Goal: Task Accomplishment & Management: Use online tool/utility

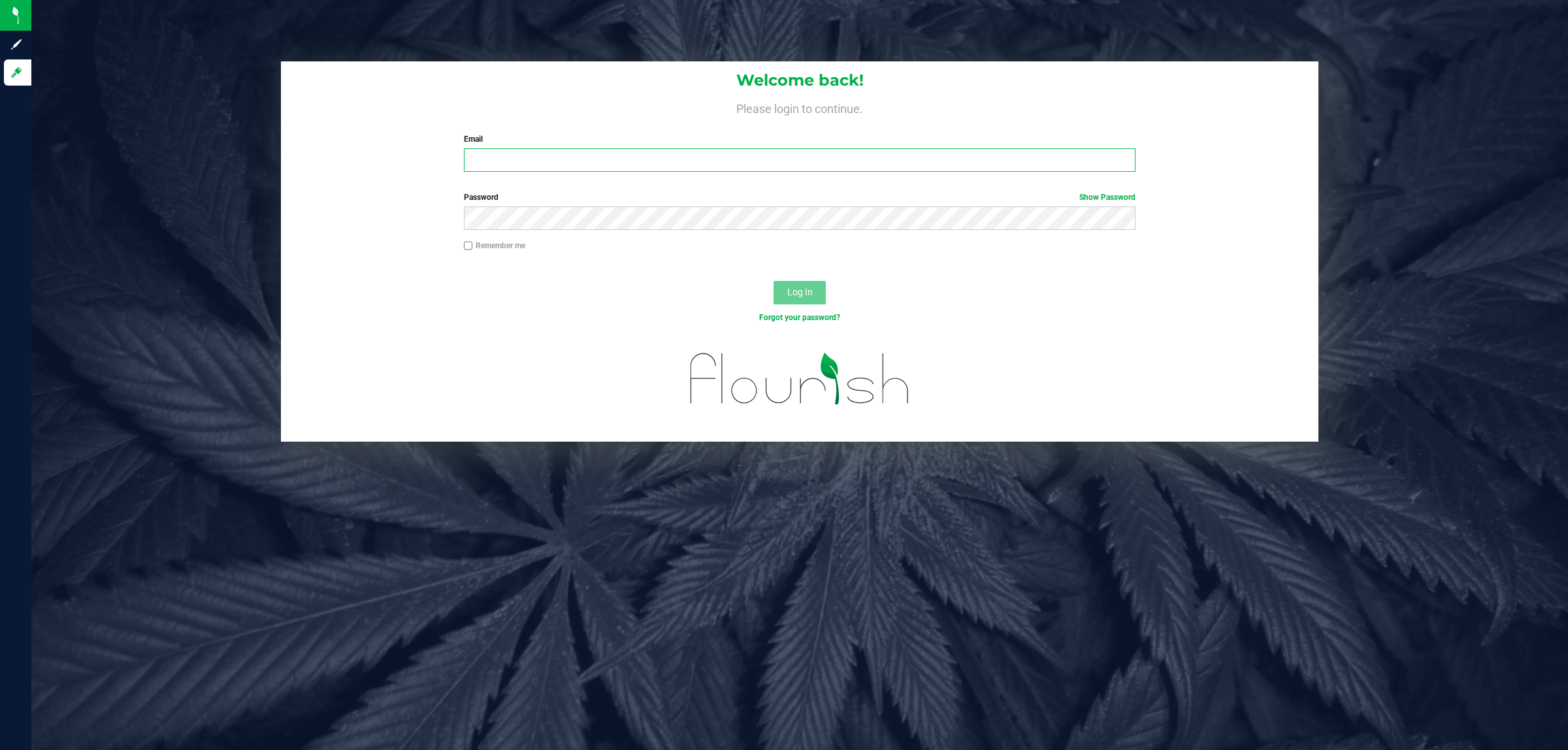
drag, startPoint x: 0, startPoint y: 0, endPoint x: 526, endPoint y: 164, distance: 551.0
click at [526, 164] on input "Email" at bounding box center [800, 159] width 673 height 23
type input "[EMAIL_ADDRESS][DOMAIN_NAME]"
click at [774, 281] on button "Log In" at bounding box center [799, 292] width 52 height 23
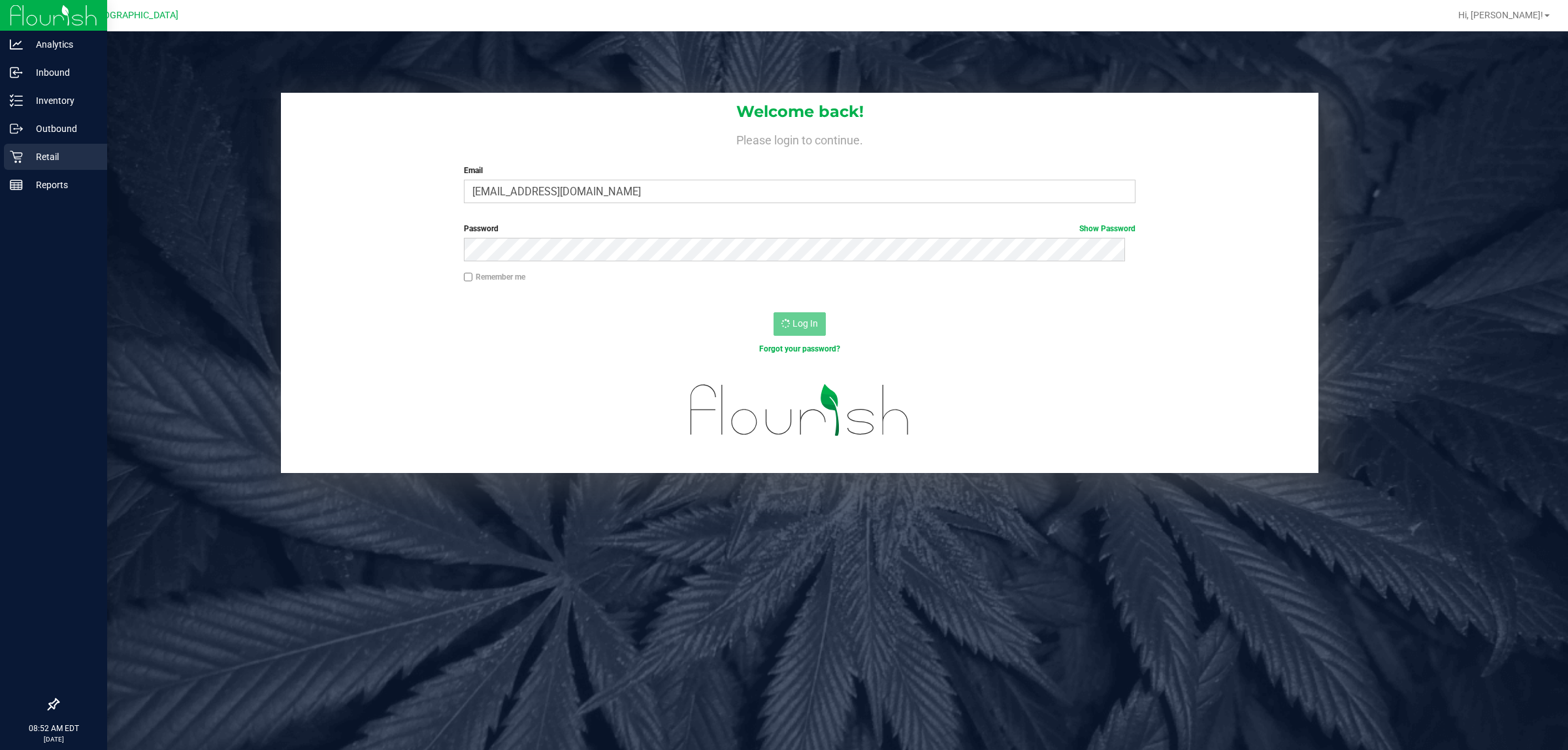
click at [30, 155] on p "Retail" at bounding box center [63, 157] width 79 height 16
click at [34, 94] on p "Inventory" at bounding box center [63, 101] width 79 height 16
click at [41, 107] on p "Inventory" at bounding box center [63, 101] width 79 height 16
click at [34, 99] on p "Inventory" at bounding box center [63, 101] width 79 height 16
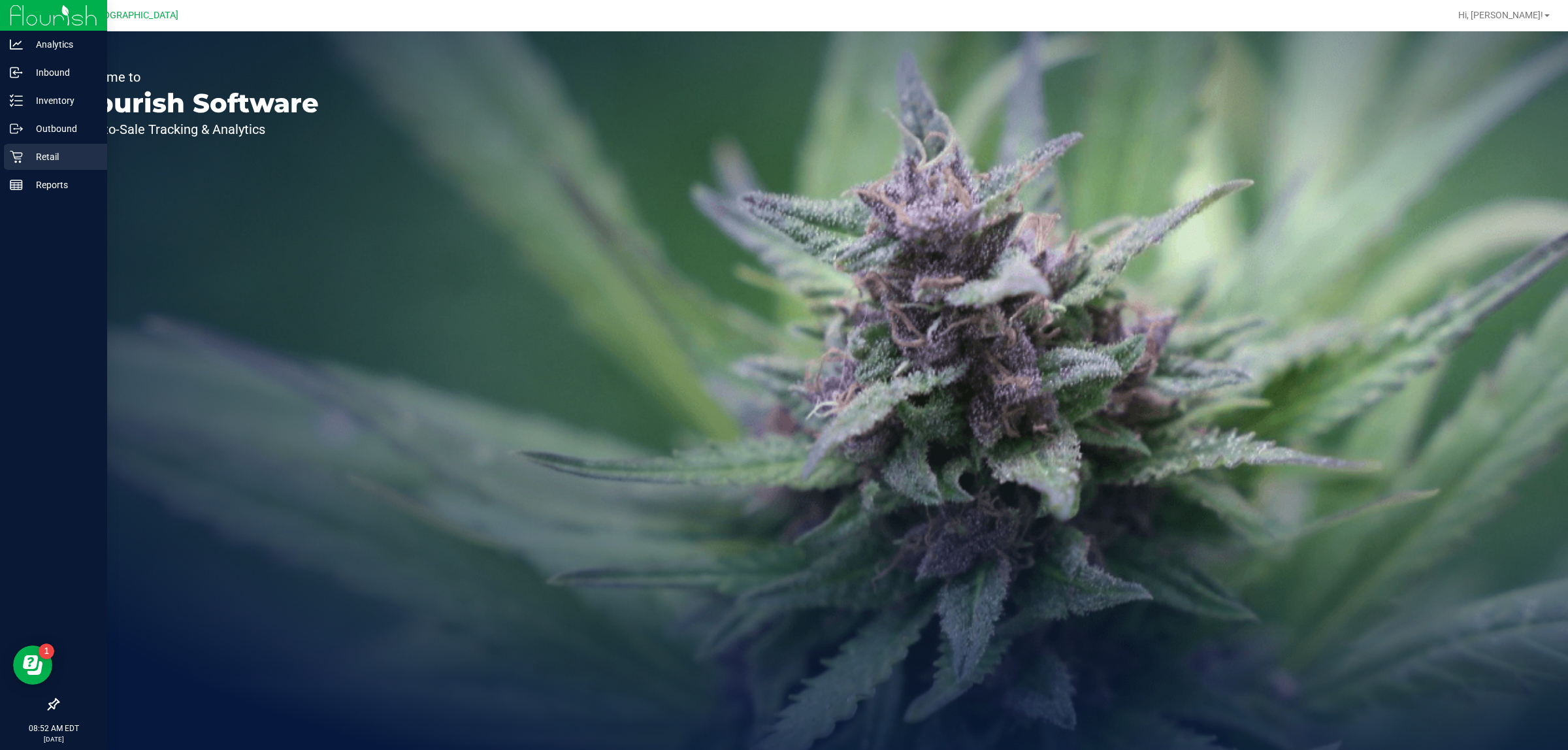
click at [28, 152] on p "Retail" at bounding box center [63, 157] width 79 height 16
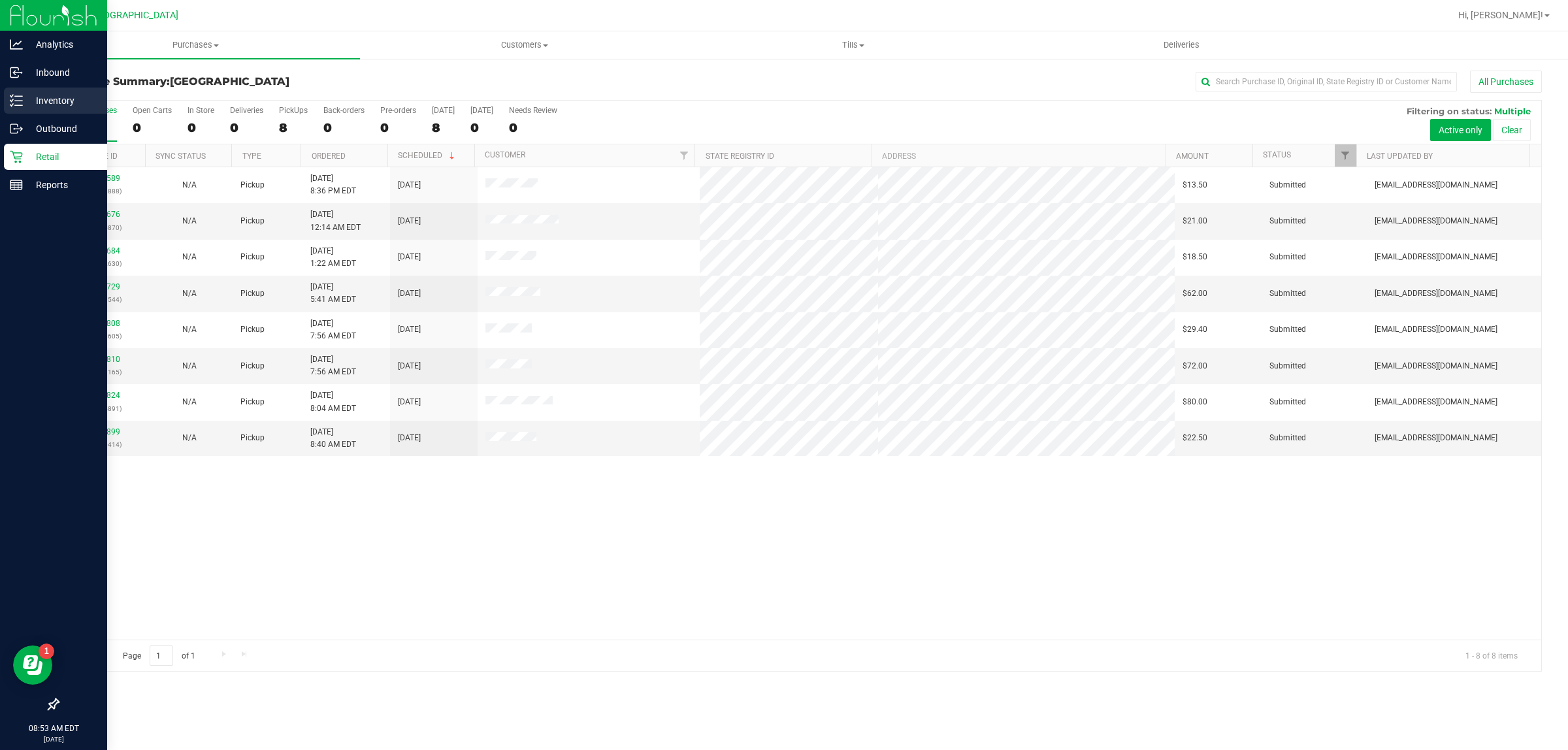
click at [48, 95] on p "Inventory" at bounding box center [63, 101] width 79 height 16
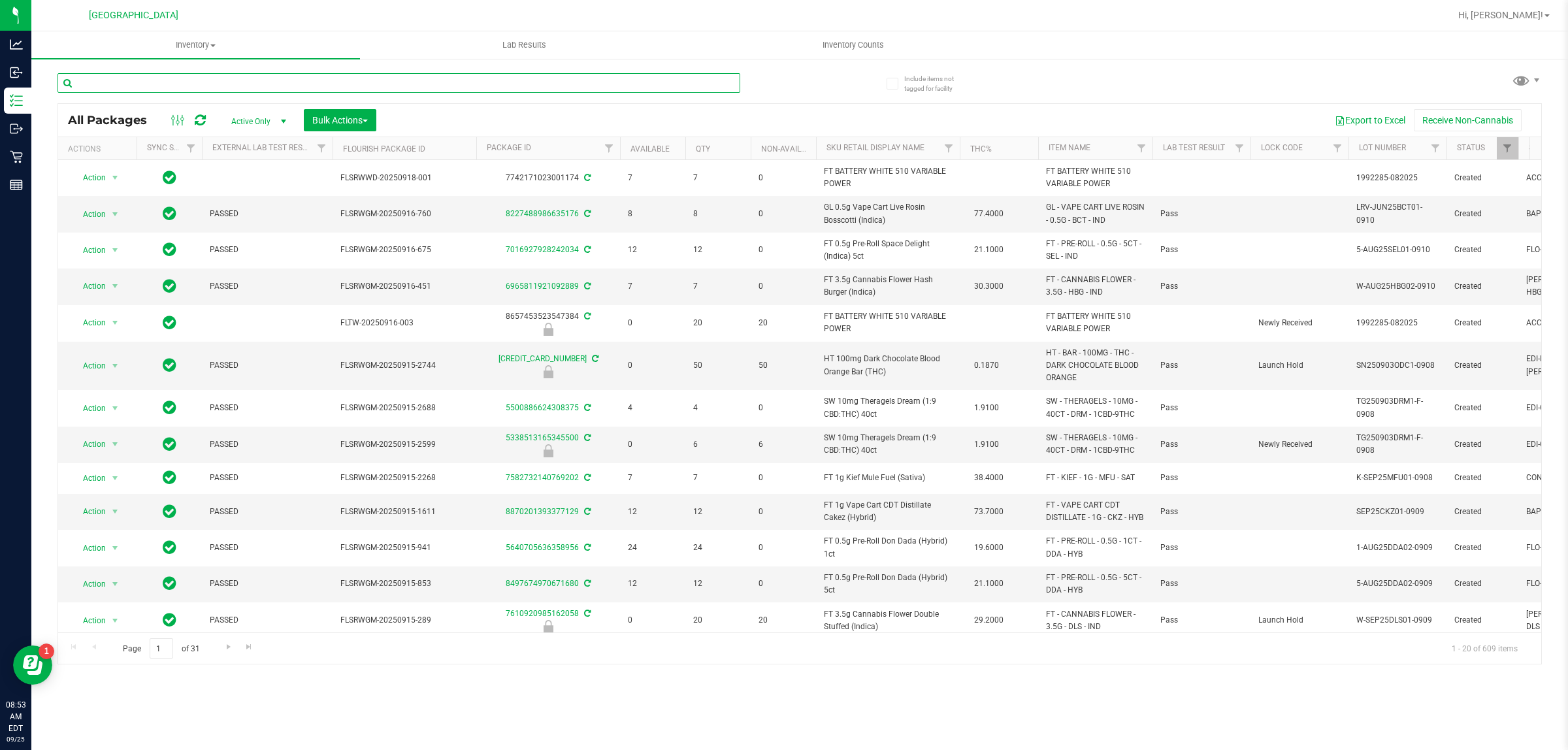
click at [312, 79] on input "text" at bounding box center [399, 83] width 683 height 19
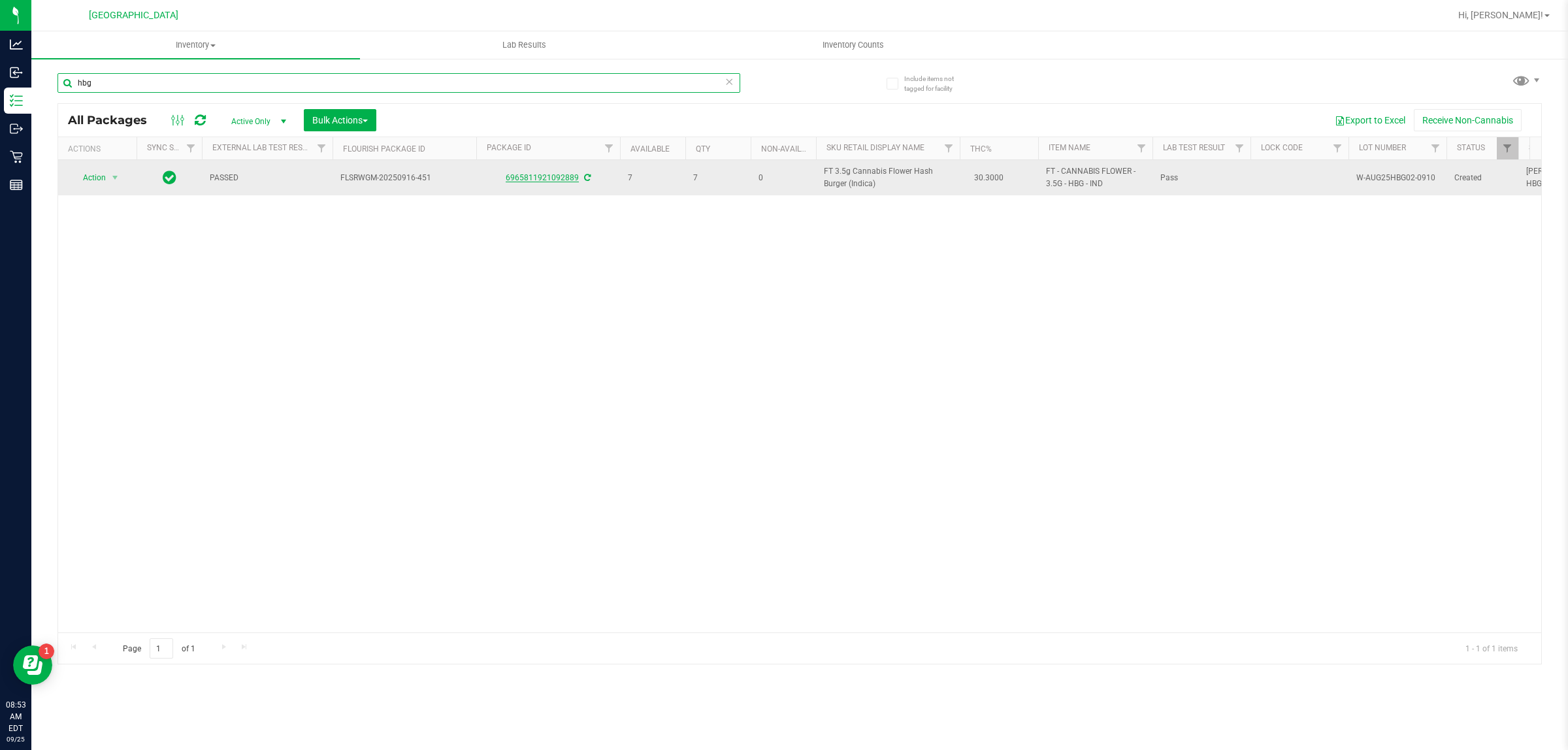
type input "hbg"
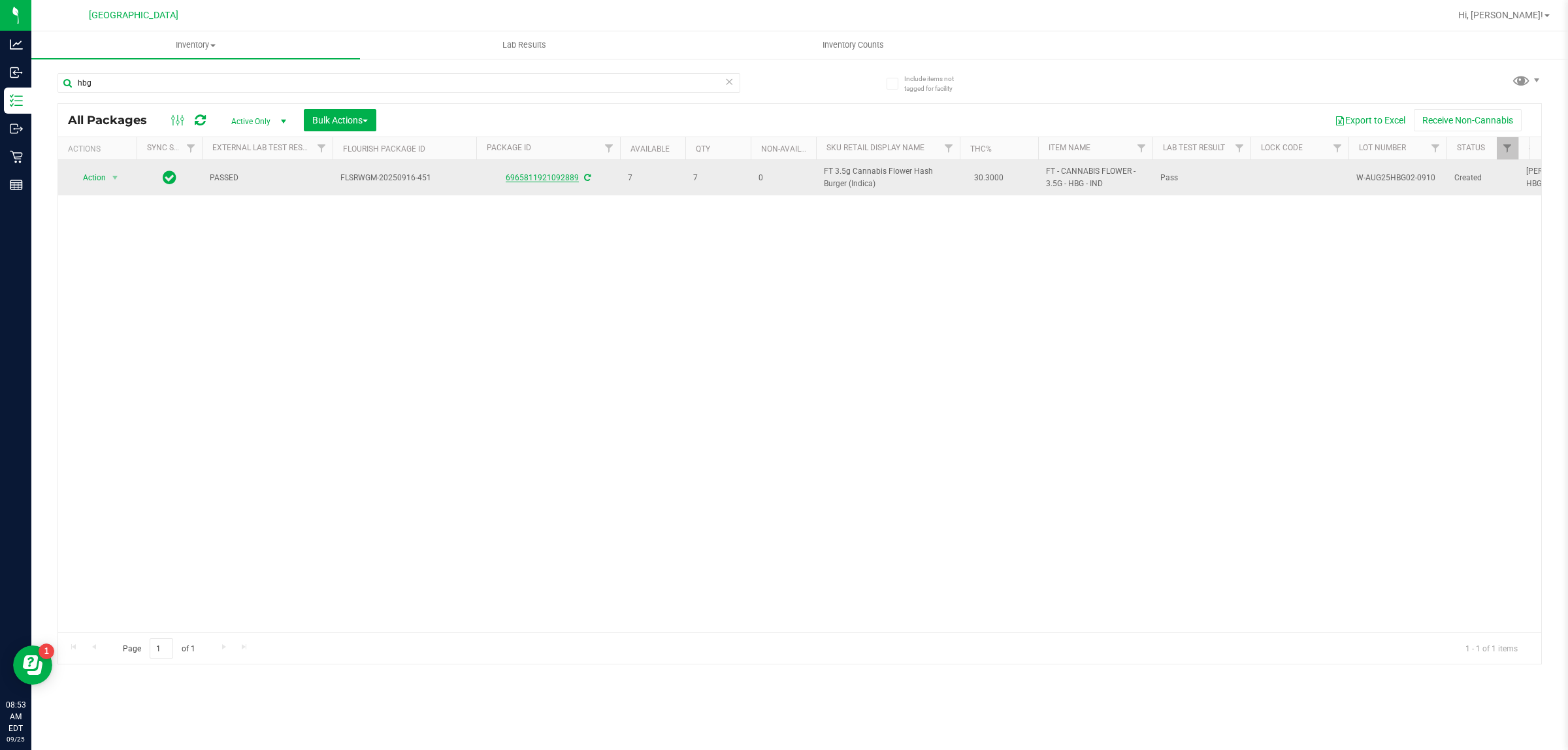
click at [551, 179] on link "6965811921092889" at bounding box center [542, 177] width 73 height 9
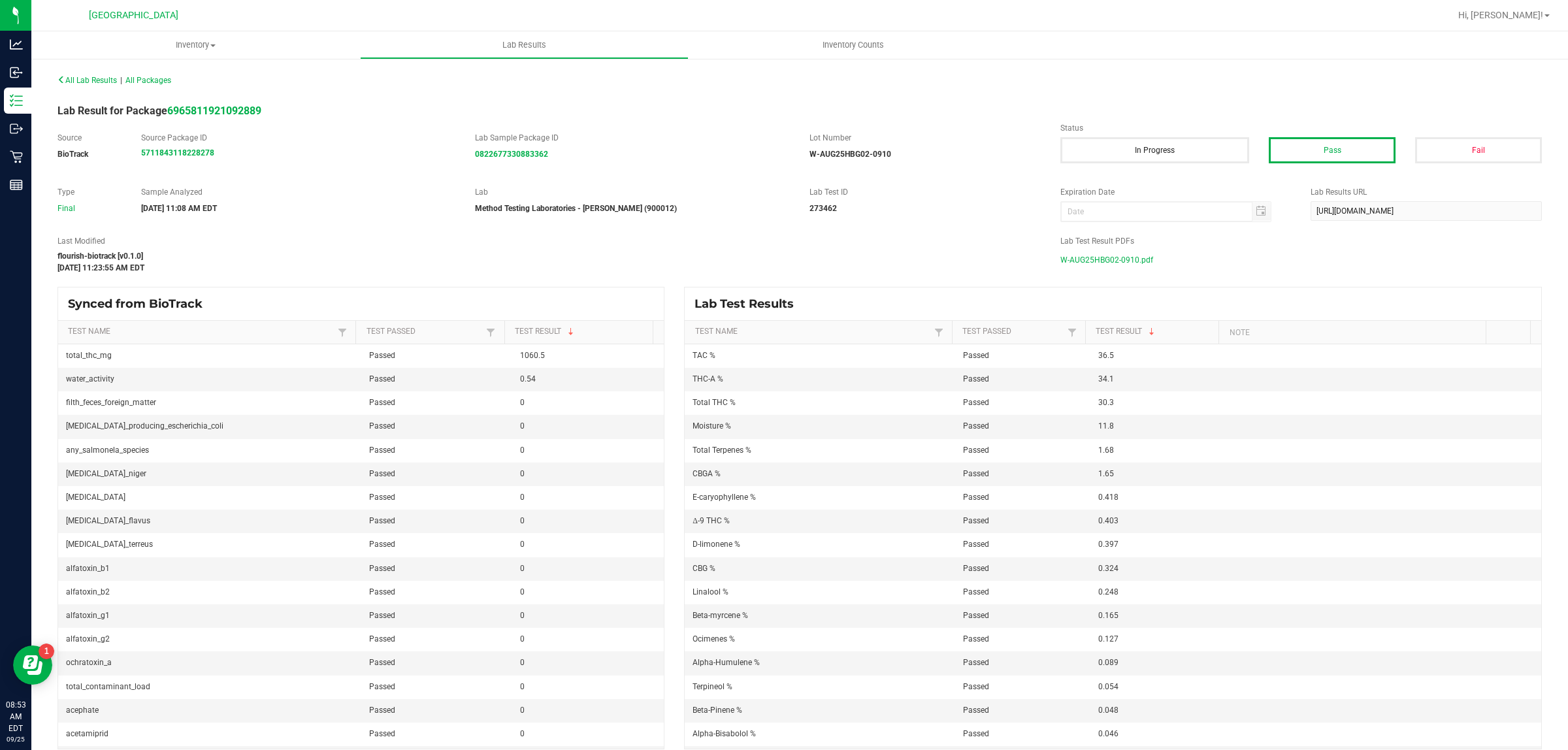
click at [1075, 263] on span "W-AUG25HBG02-0910.pdf" at bounding box center [1107, 260] width 93 height 19
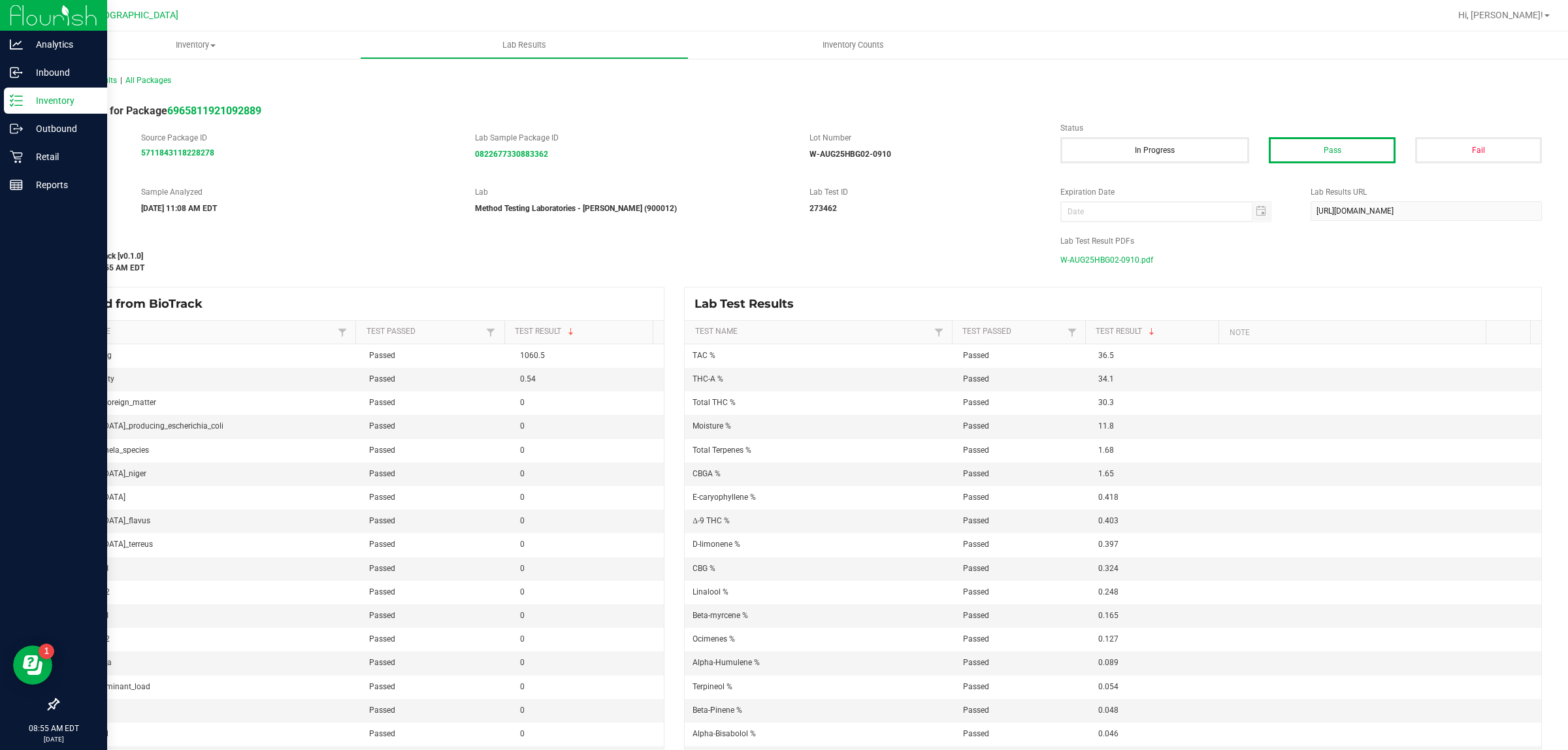
click at [64, 101] on p "Inventory" at bounding box center [63, 101] width 79 height 16
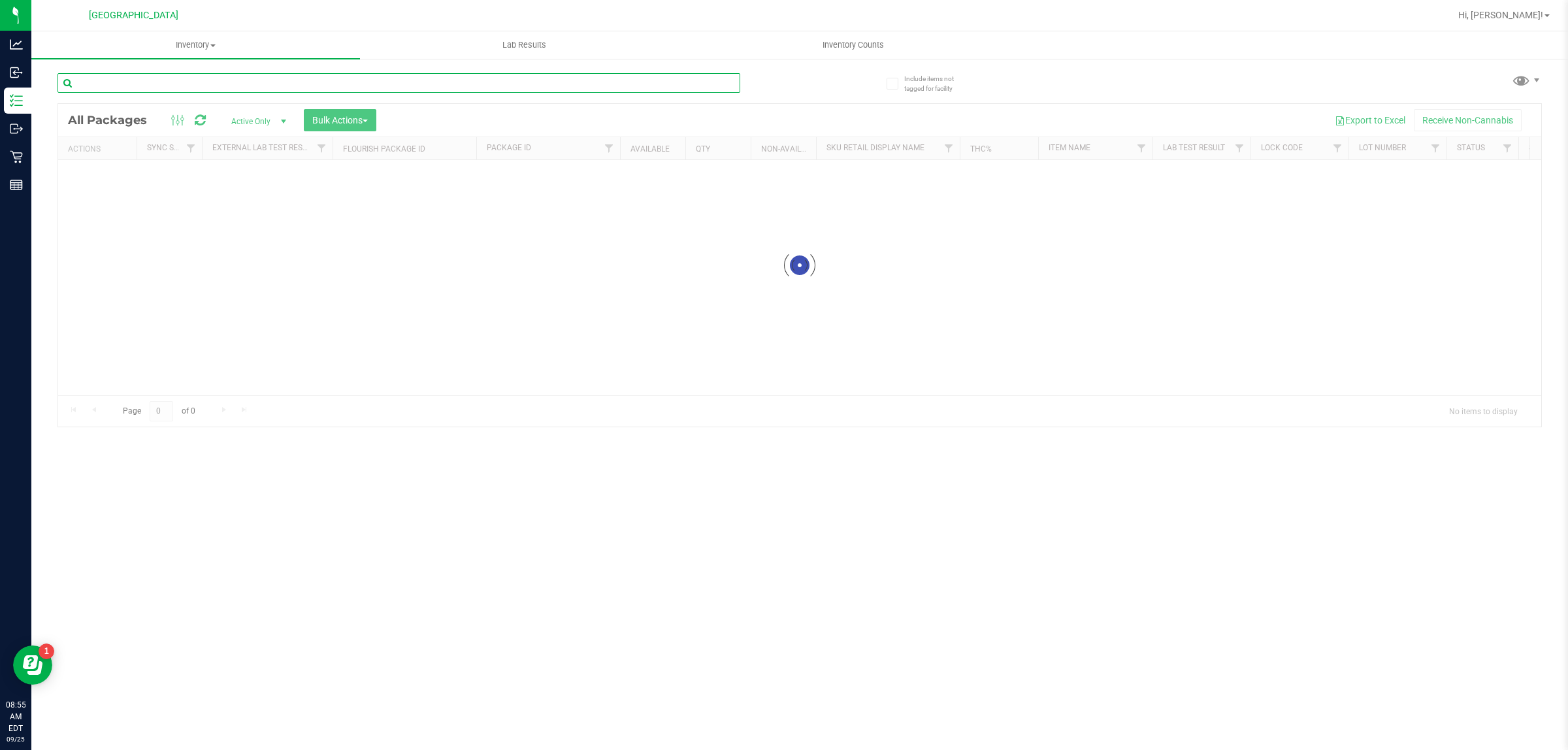
click at [228, 83] on input "text" at bounding box center [399, 83] width 683 height 19
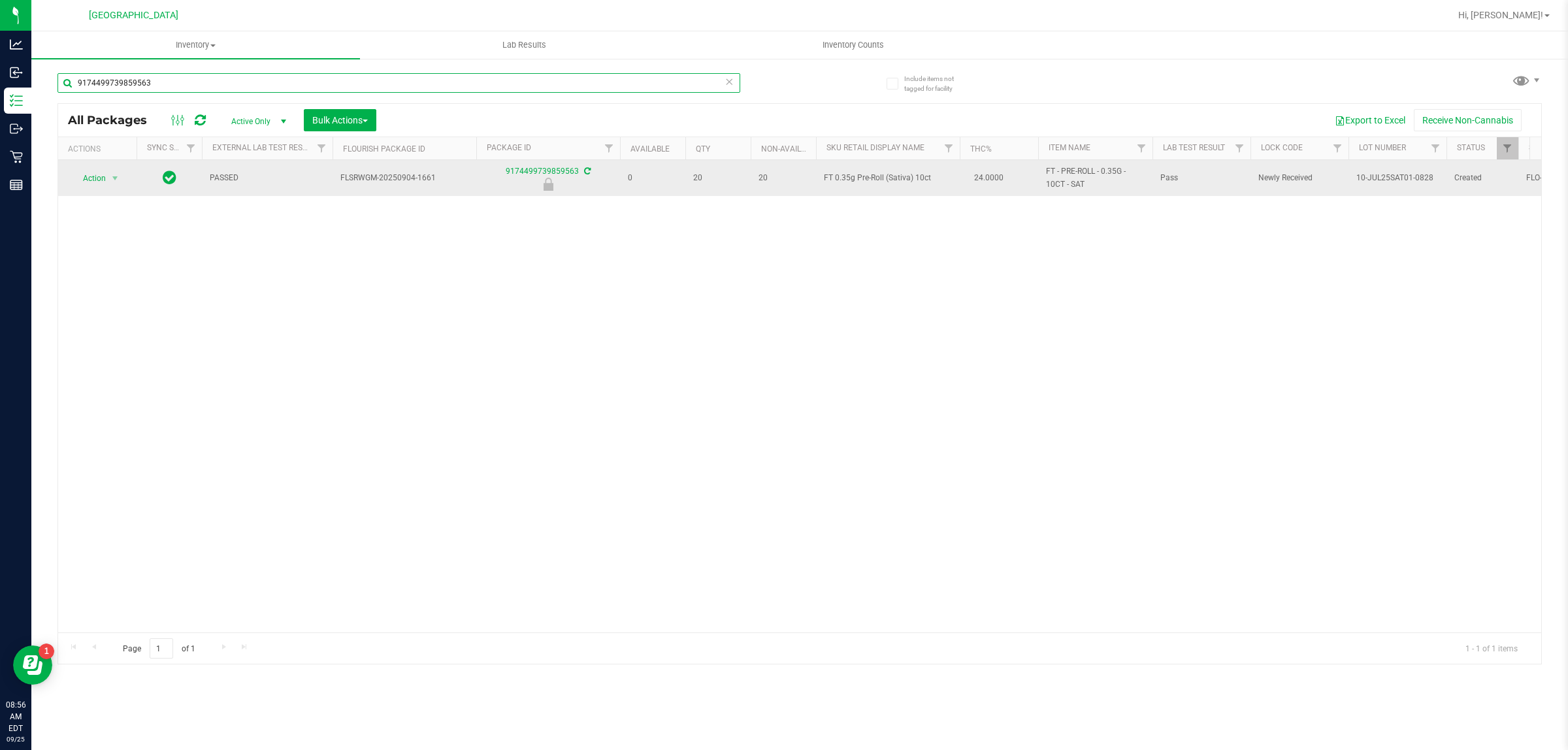
type input "9174499739859563"
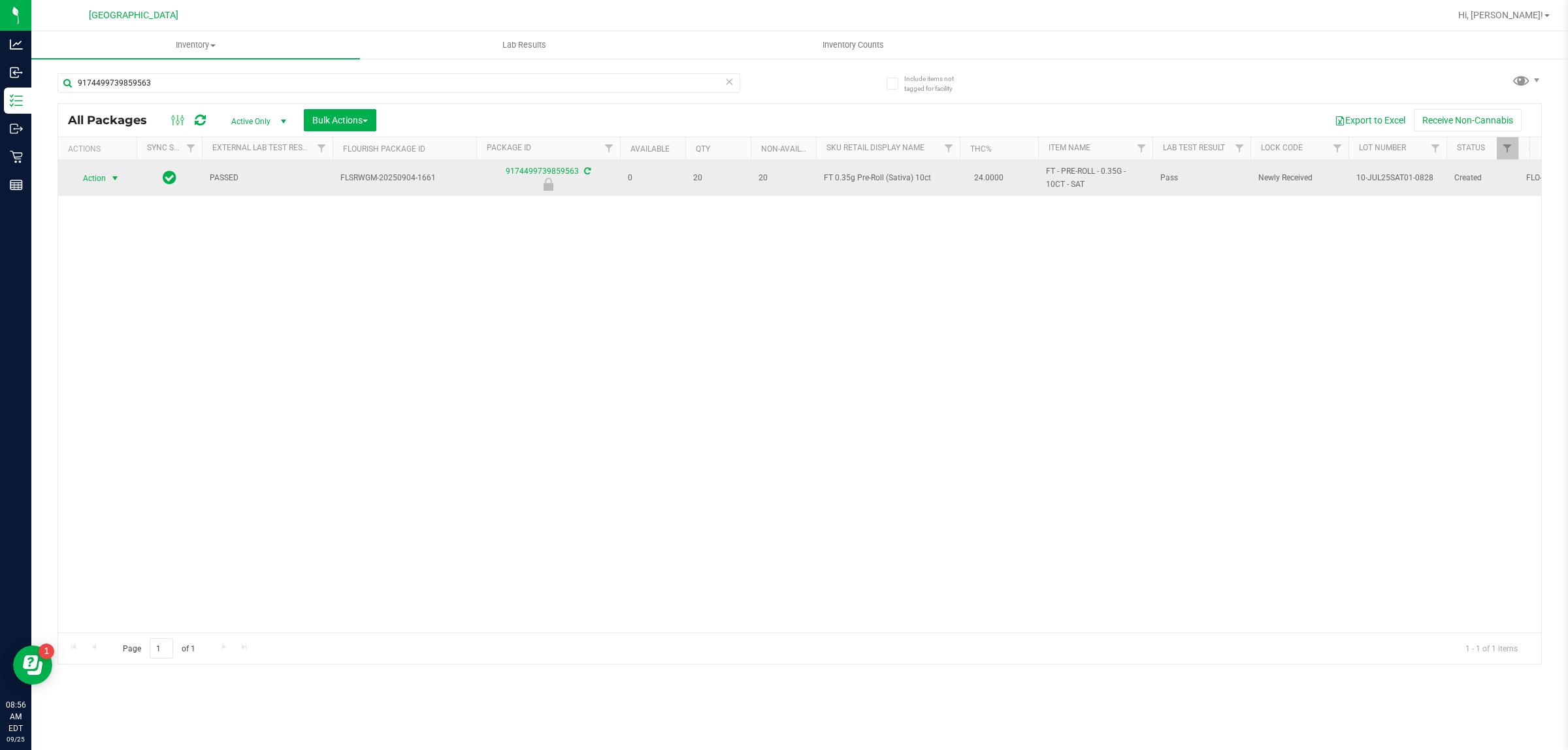
click at [96, 184] on span "Action" at bounding box center [89, 178] width 35 height 18
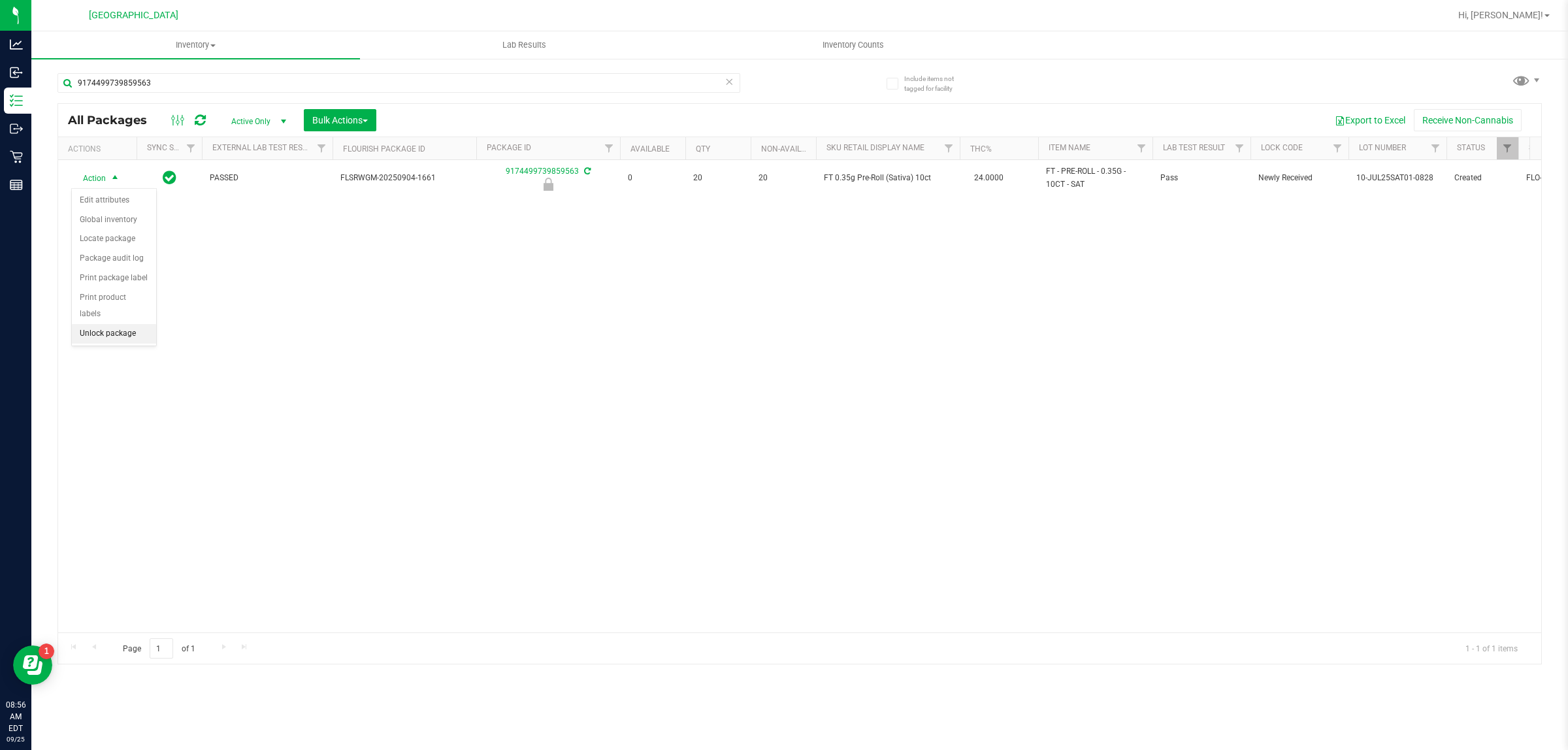
click at [131, 324] on li "Unlock package" at bounding box center [114, 333] width 84 height 19
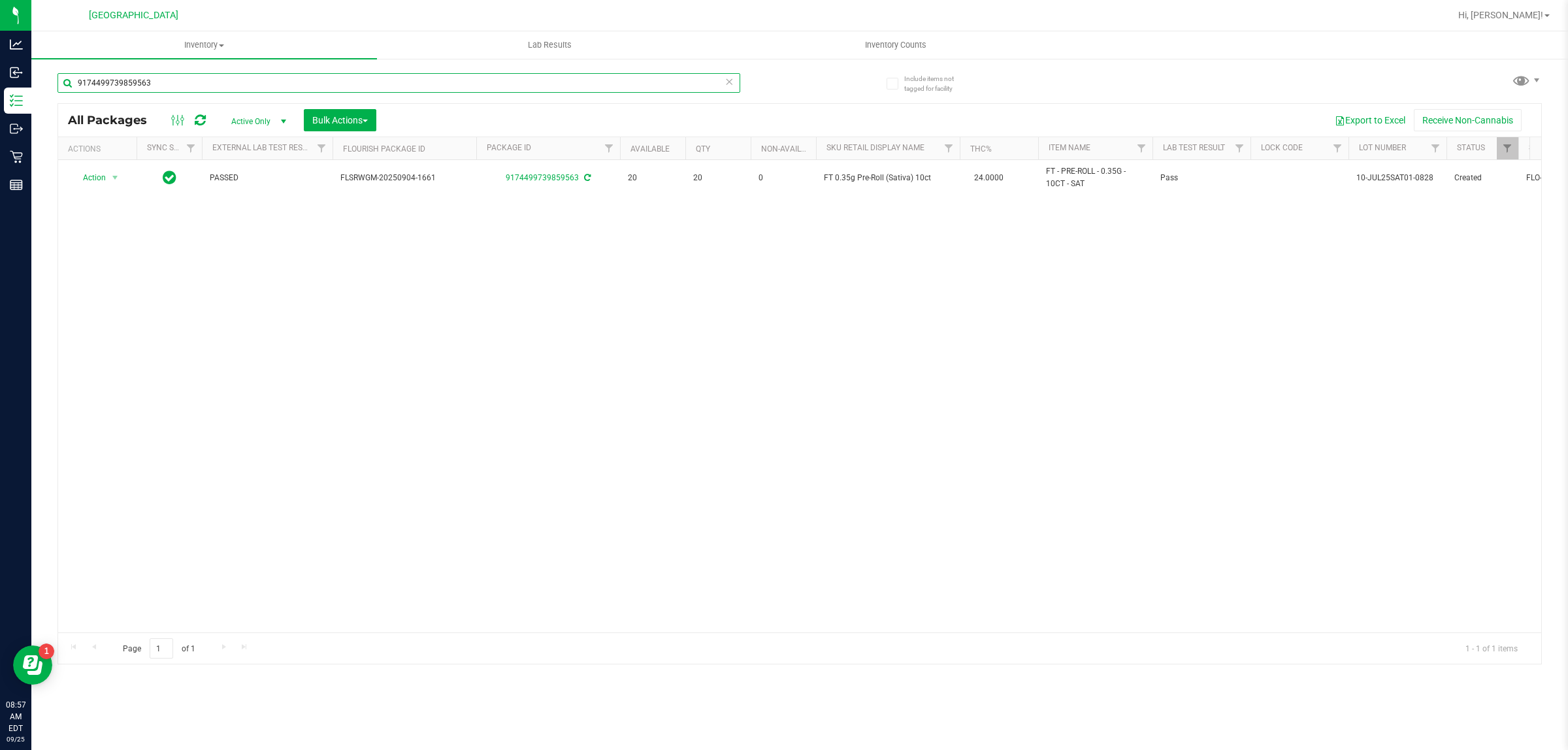
click at [321, 86] on input "9174499739859563" at bounding box center [399, 83] width 683 height 19
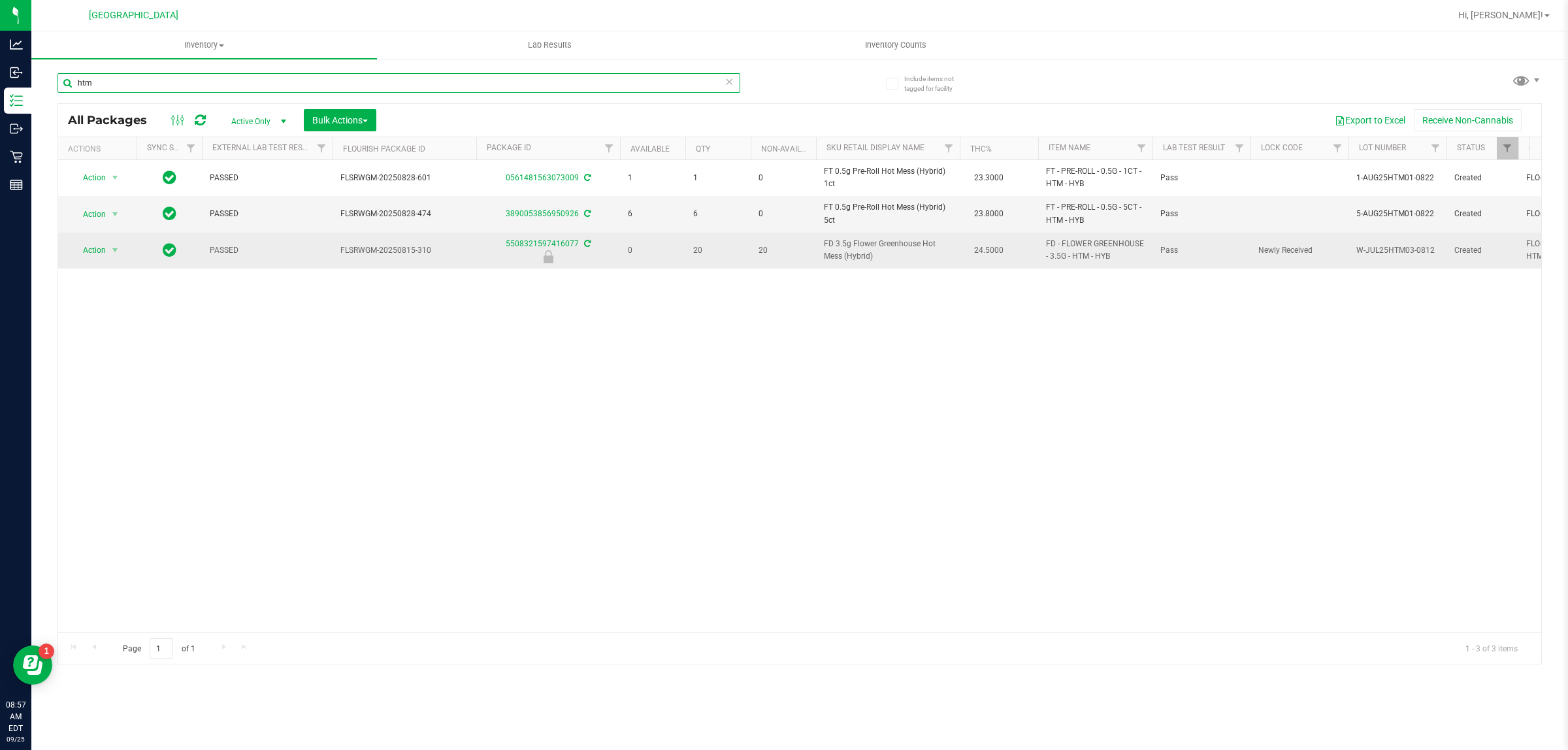
type input "htm"
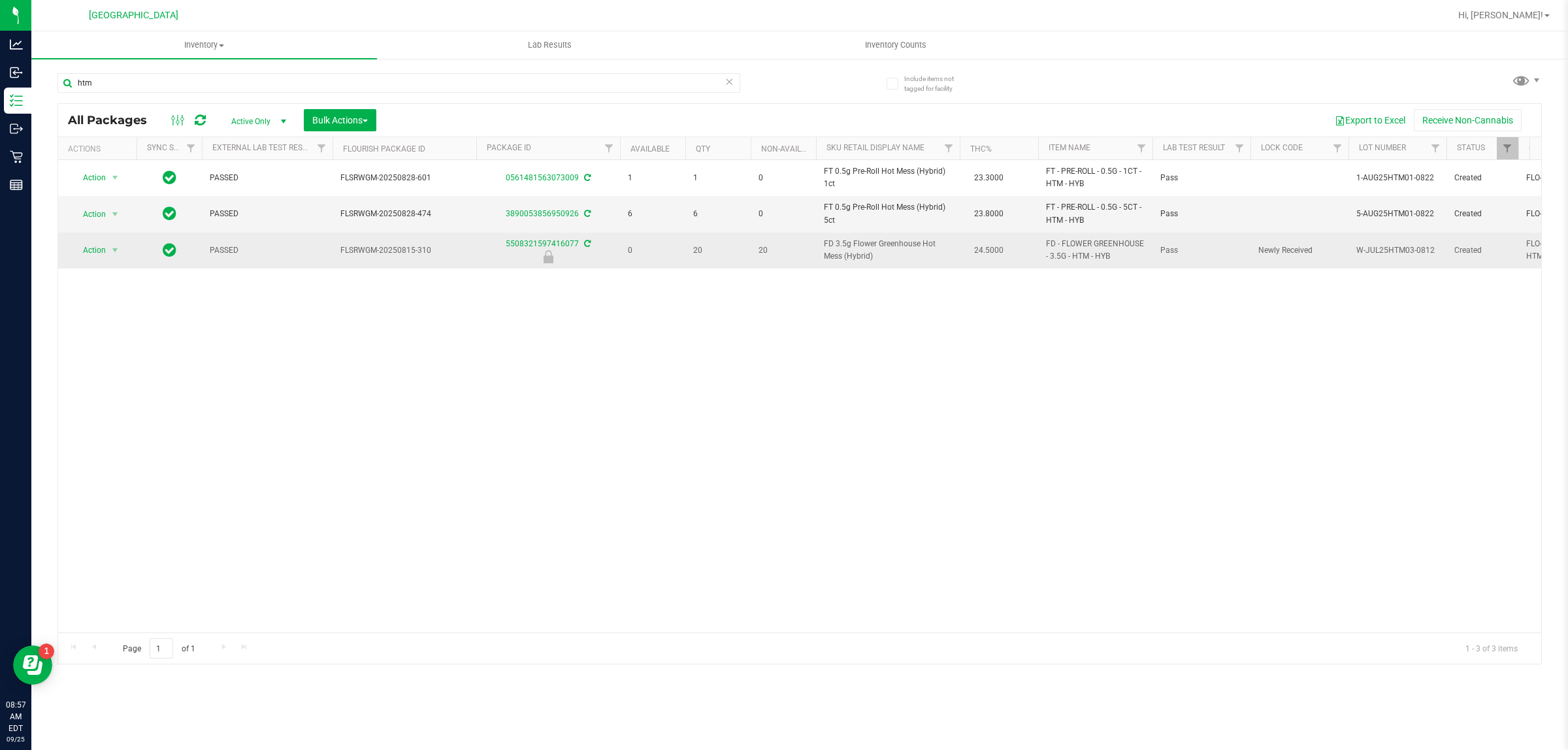
click at [876, 252] on span "FD 3.5g Flower Greenhouse Hot Mess (Hybrid)" at bounding box center [888, 250] width 128 height 25
click at [106, 250] on span "Action" at bounding box center [89, 250] width 35 height 18
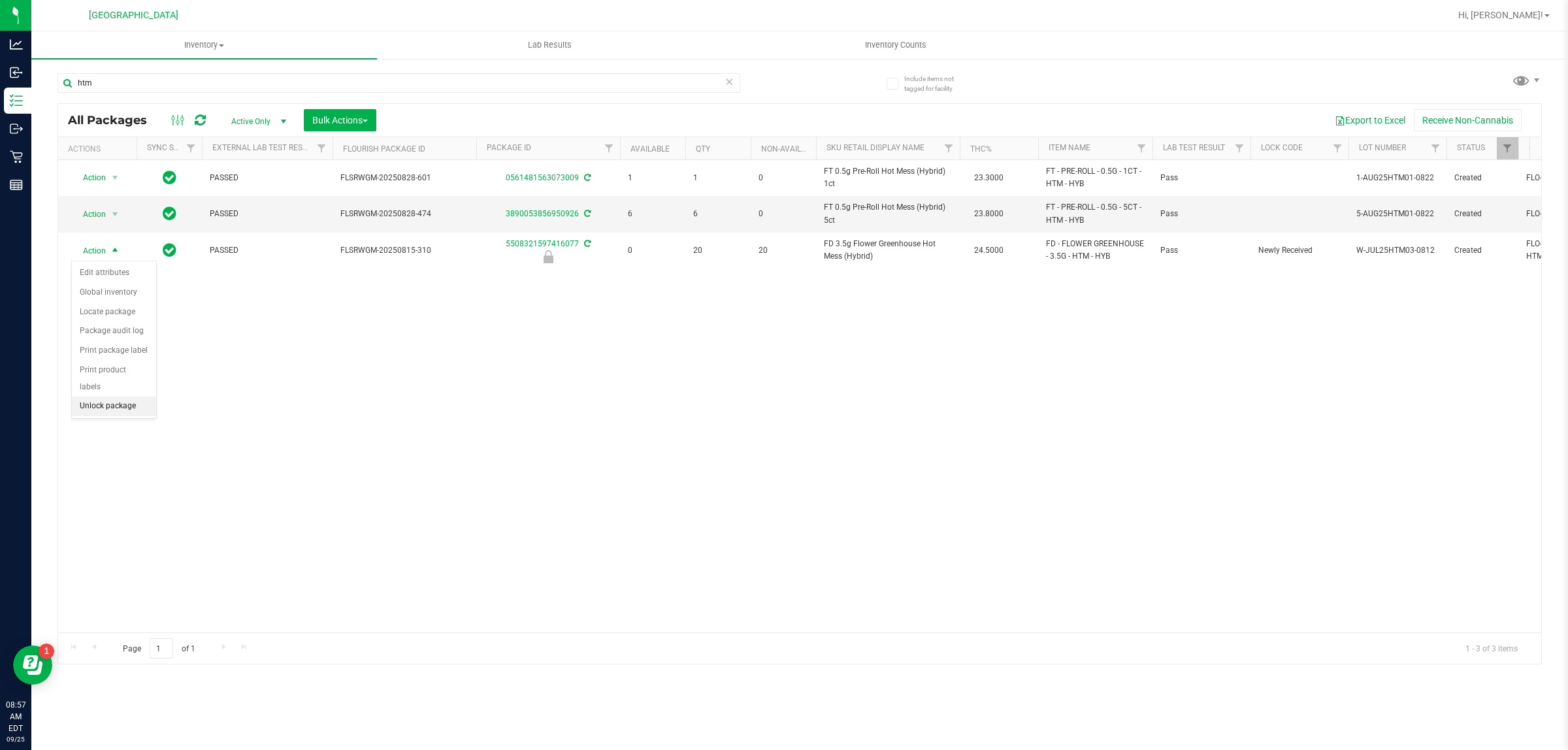
click at [127, 397] on li "Unlock package" at bounding box center [114, 406] width 84 height 19
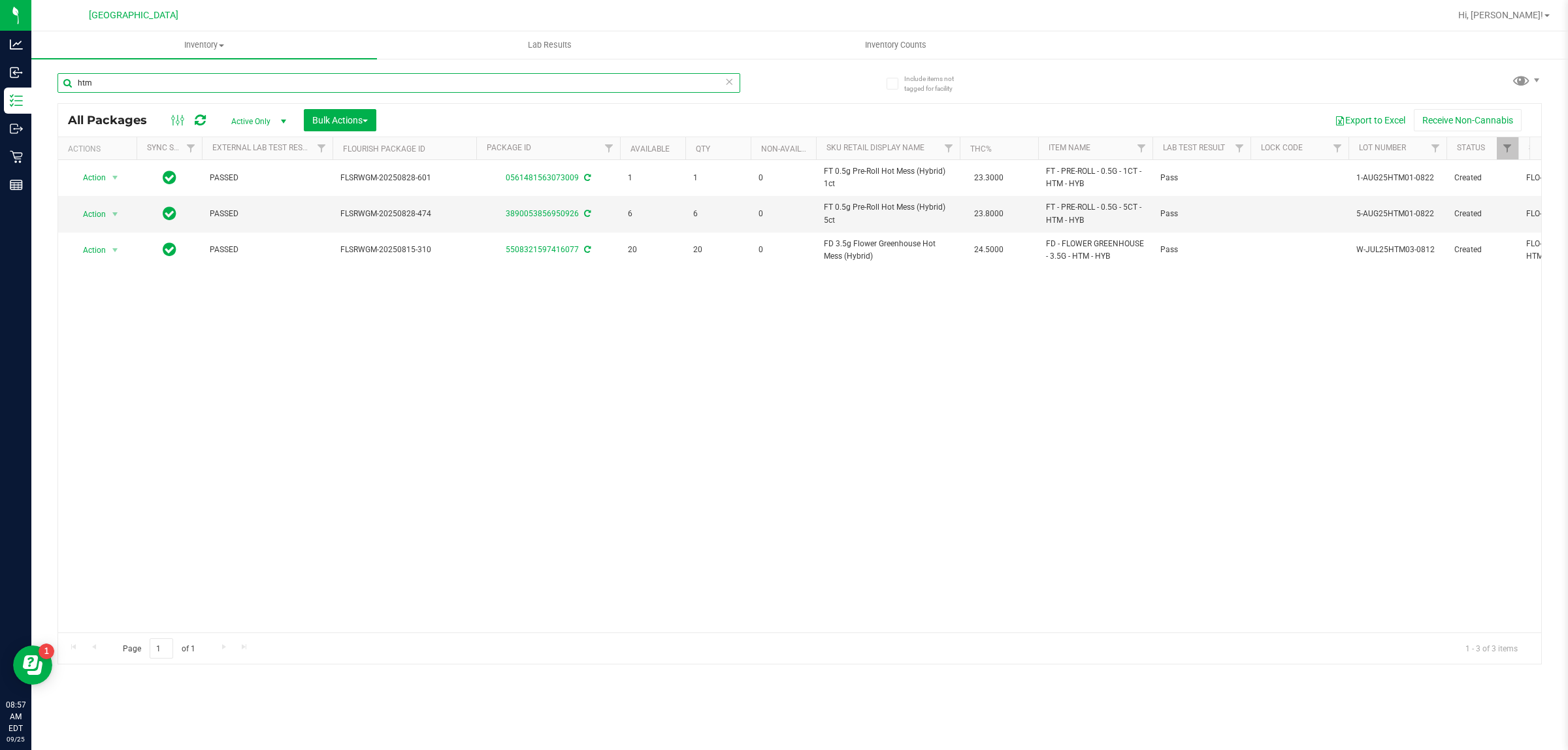
click at [455, 87] on input "htm" at bounding box center [399, 83] width 683 height 19
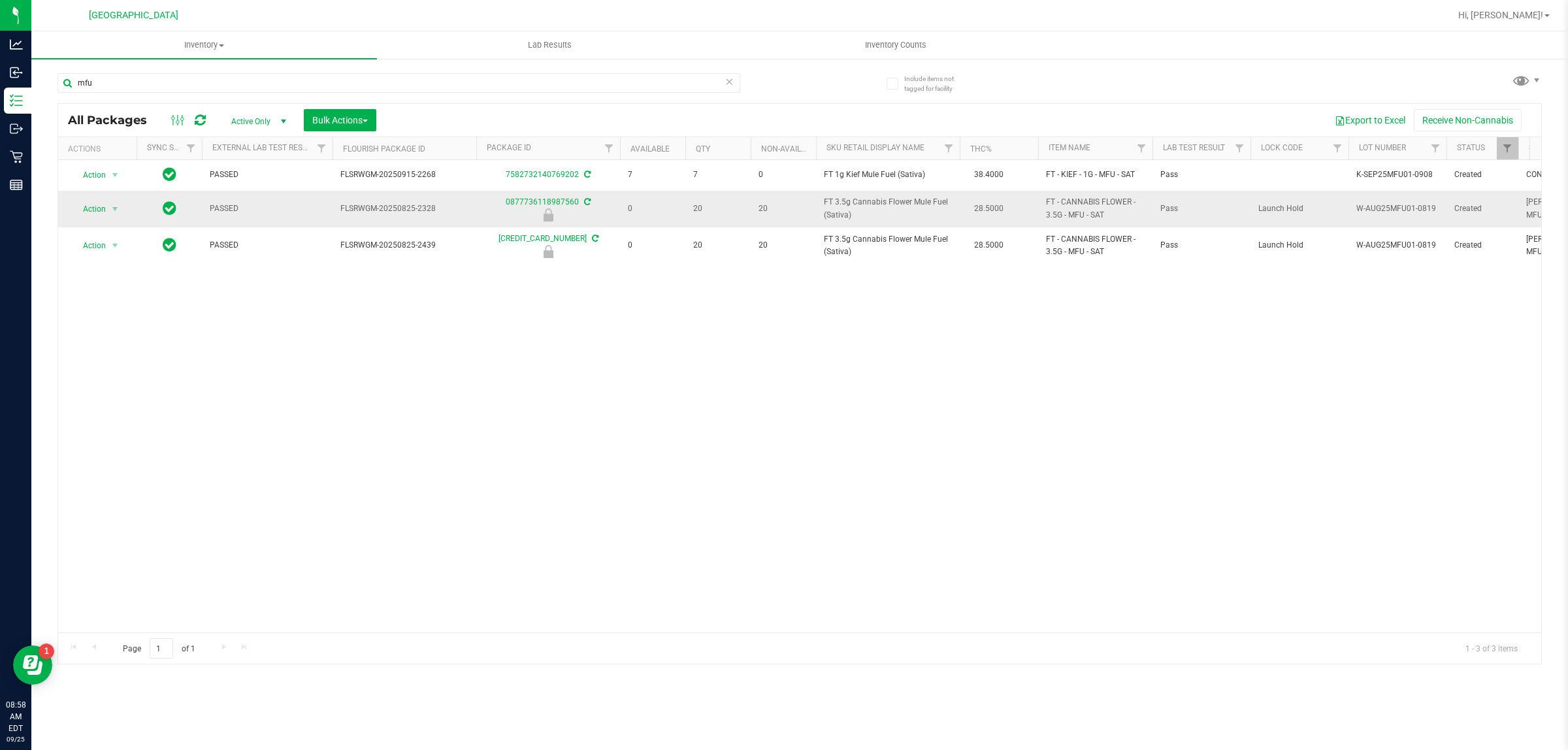
click at [844, 207] on span "FT 3.5g Cannabis Flower Mule Fuel (Sativa)" at bounding box center [888, 208] width 128 height 25
copy td "FT 3.5g Cannabis Flower Mule Fuel (Sativa)"
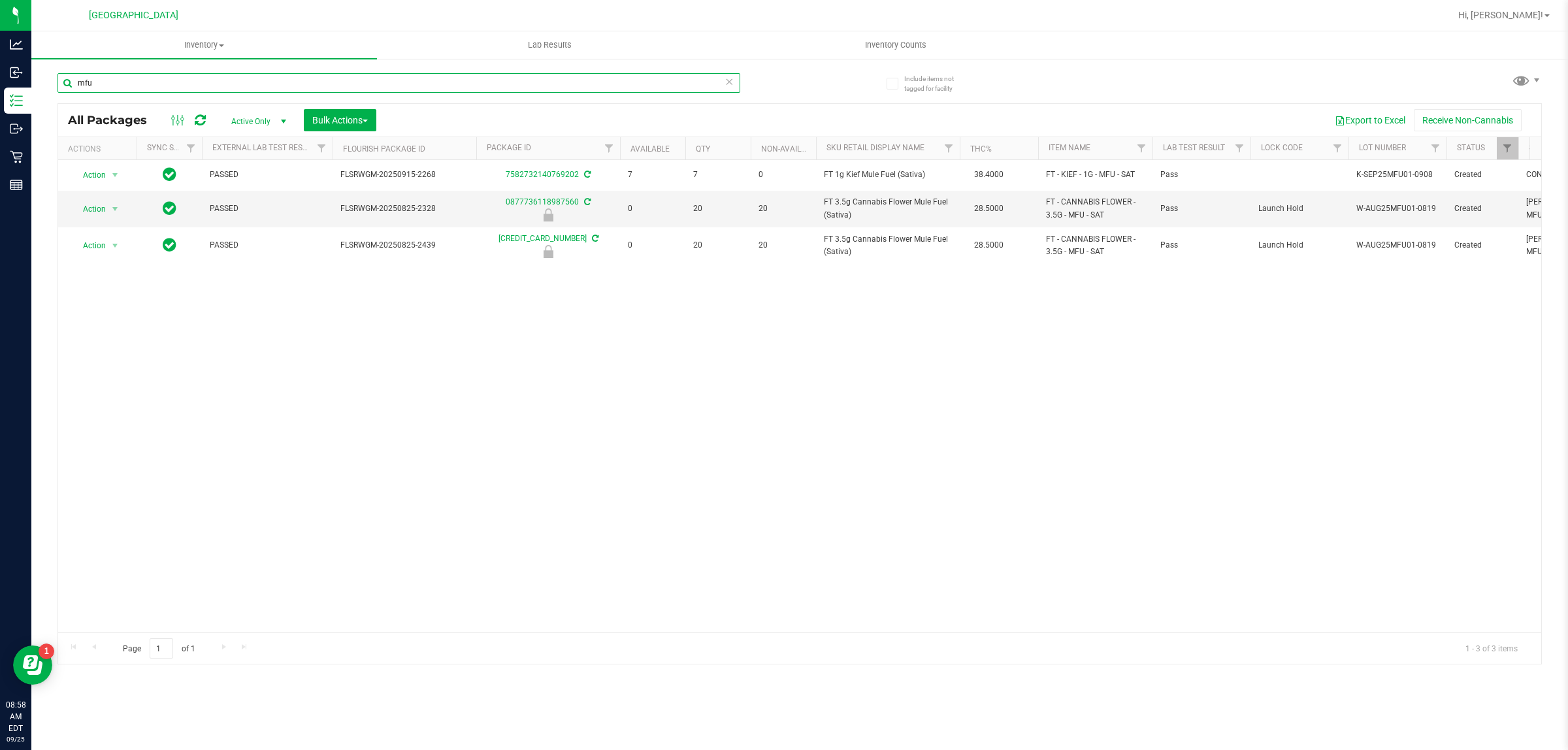
click at [645, 79] on input "mfu" at bounding box center [399, 83] width 683 height 19
paste input "FT 3.5g Cannabis Flower Mule Fuel (Sativa)"
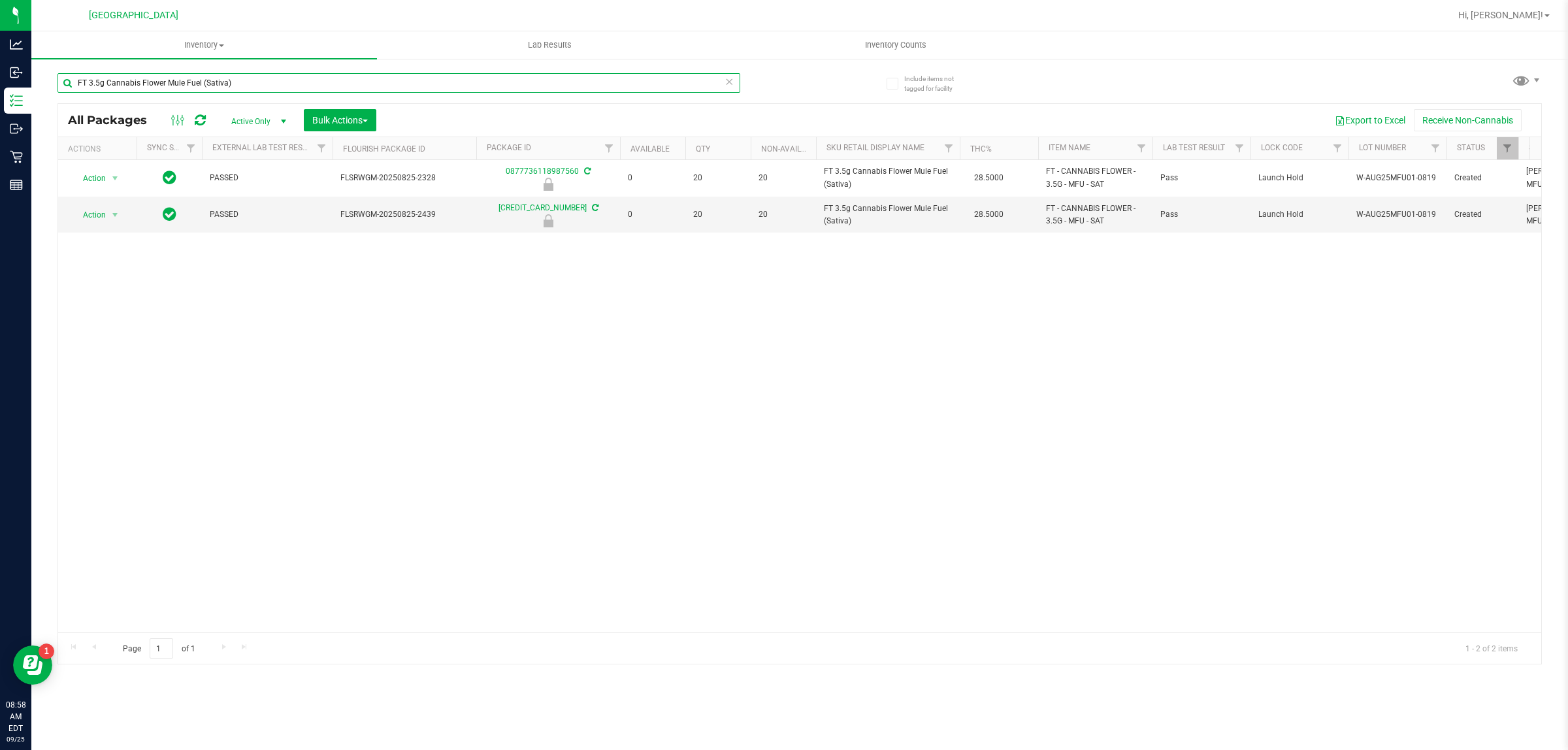
click at [631, 83] on input "FT 3.5g Cannabis Flower Mule Fuel (Sativa)" at bounding box center [399, 83] width 683 height 19
click at [632, 76] on input "FT 3.5g Cannabis Flower Mule Fuel (Sativa)" at bounding box center [399, 83] width 683 height 19
click at [632, 73] on input "FT 3.5g Cannabis Flower Mule Fuel (Sativa)" at bounding box center [399, 83] width 683 height 19
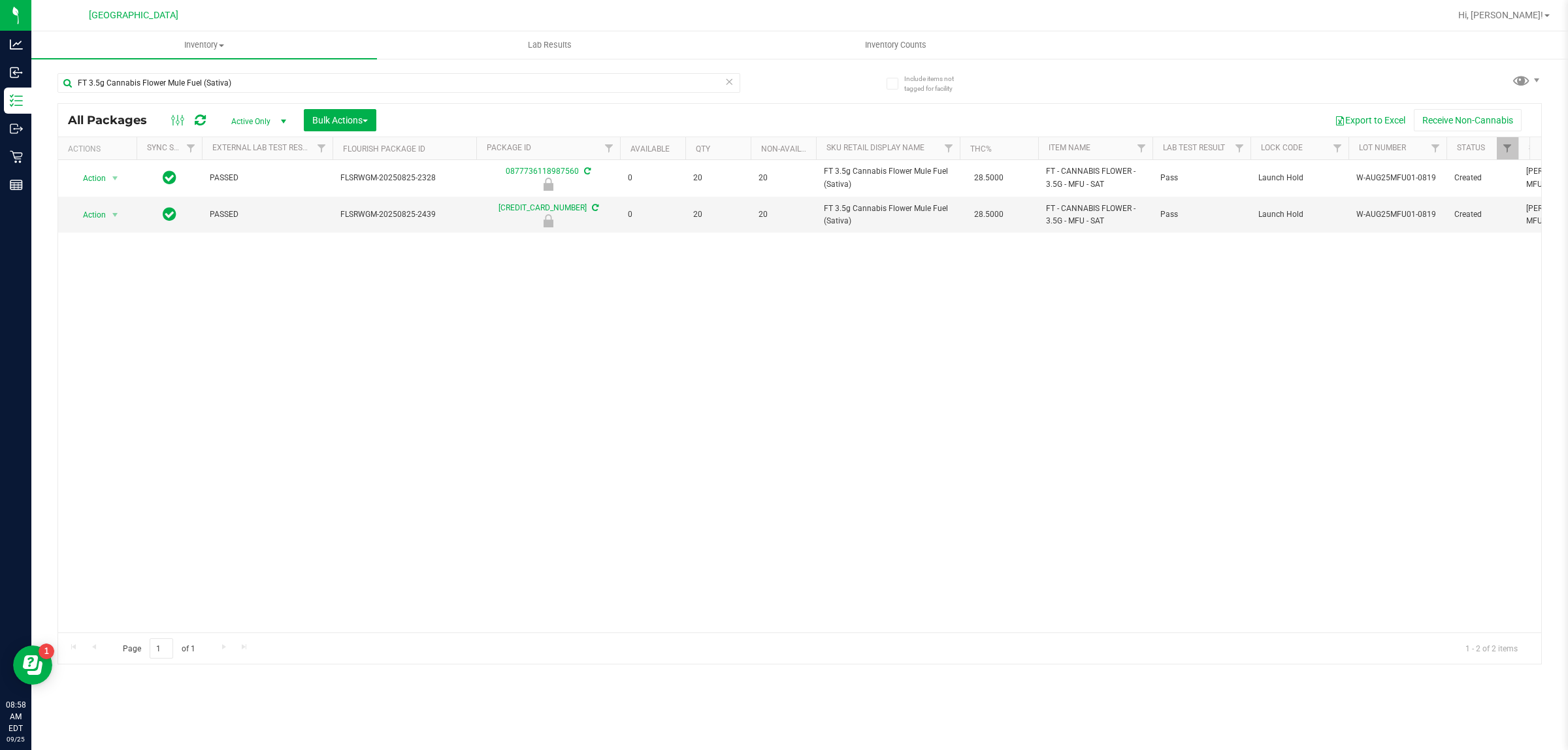
click at [632, 69] on div "FT 3.5g Cannabis Flower Mule Fuel (Sativa)" at bounding box center [429, 83] width 742 height 42
click at [635, 66] on div "FT 3.5g Cannabis Flower Mule Fuel (Sativa)" at bounding box center [429, 83] width 742 height 42
drag, startPoint x: 638, startPoint y: 70, endPoint x: 639, endPoint y: 85, distance: 15.0
click at [638, 76] on div "FT 3.5g Cannabis Flower Mule Fuel (Sativa)" at bounding box center [429, 83] width 742 height 42
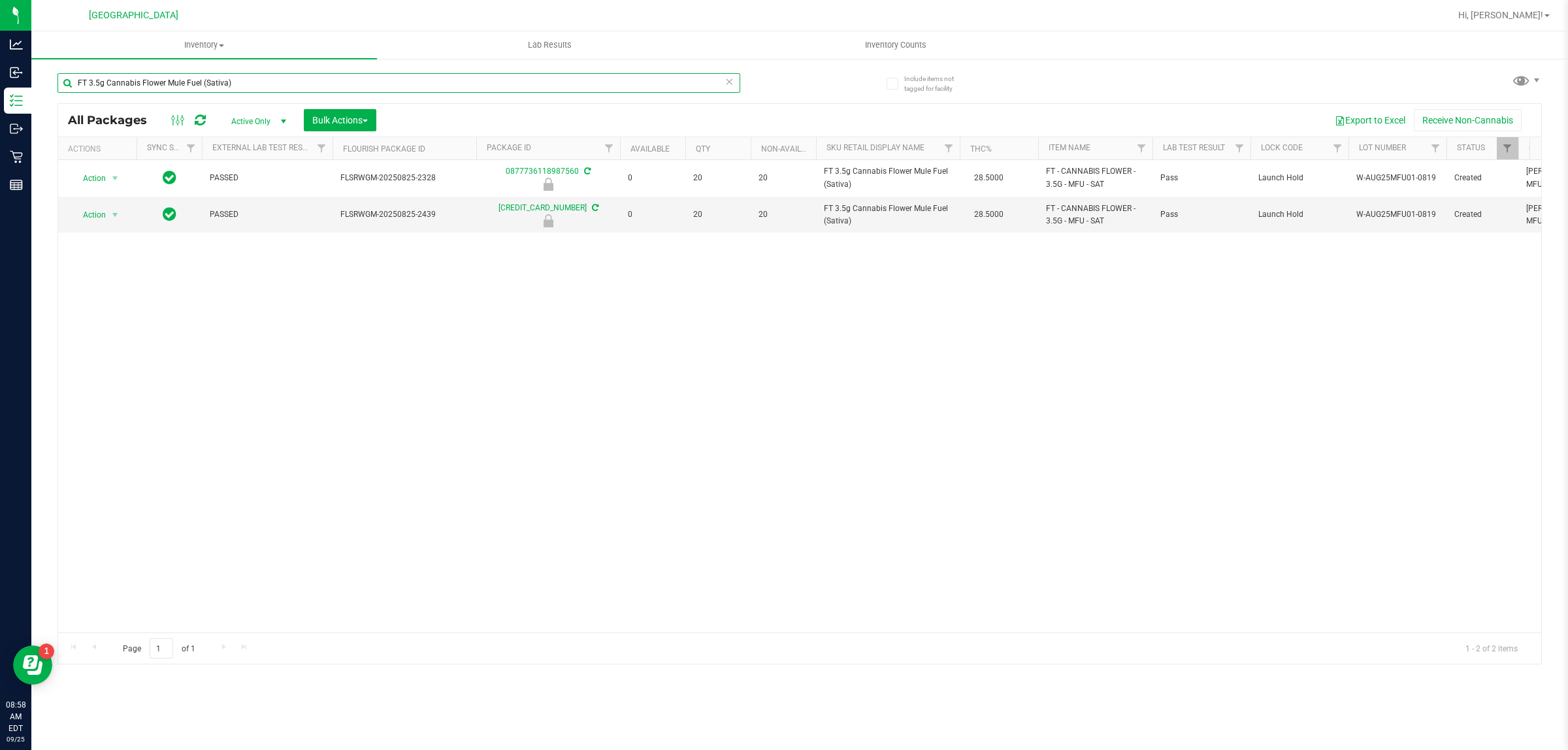
click at [639, 85] on input "FT 3.5g Cannabis Flower Mule Fuel (Sativa)" at bounding box center [399, 83] width 683 height 19
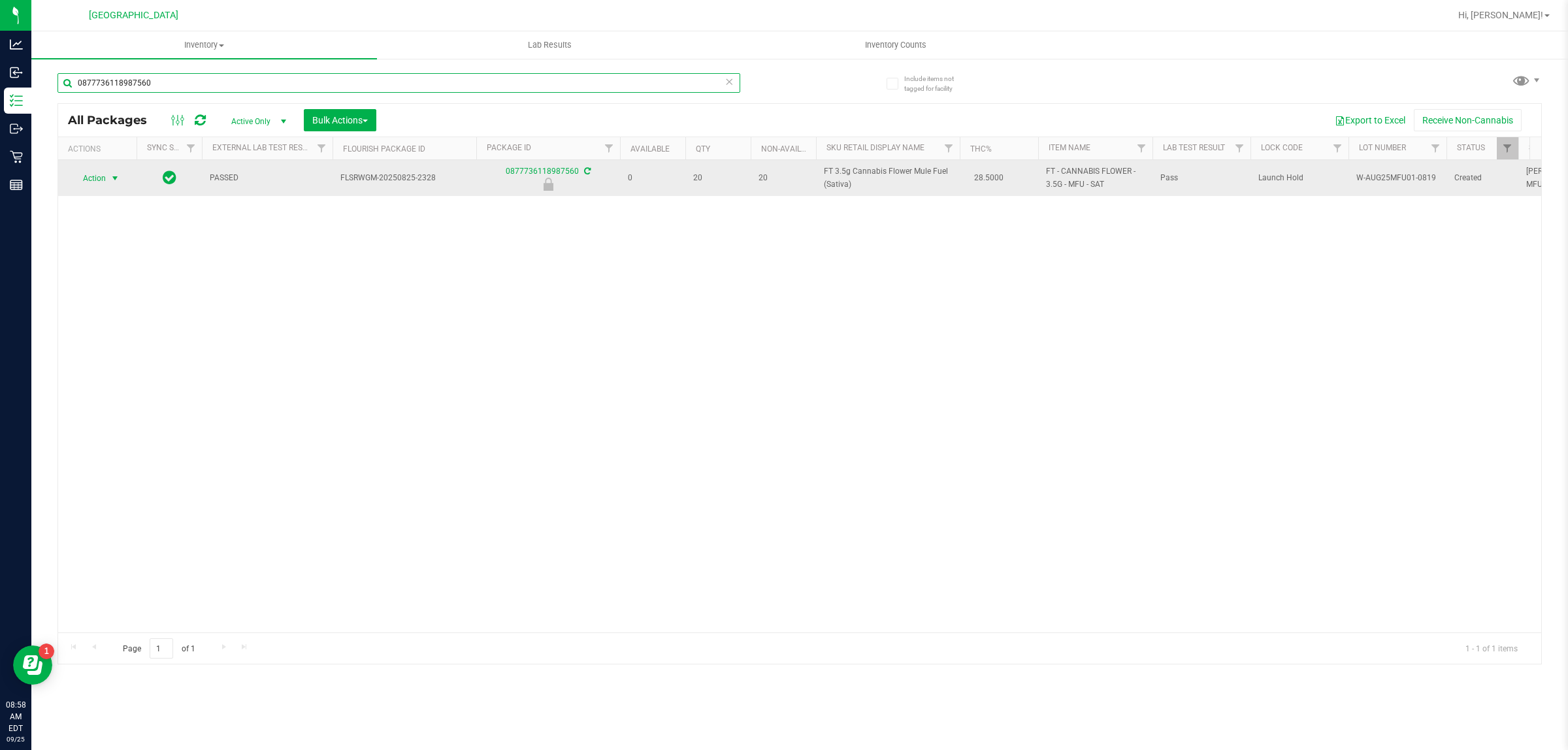
type input "0877736118987560"
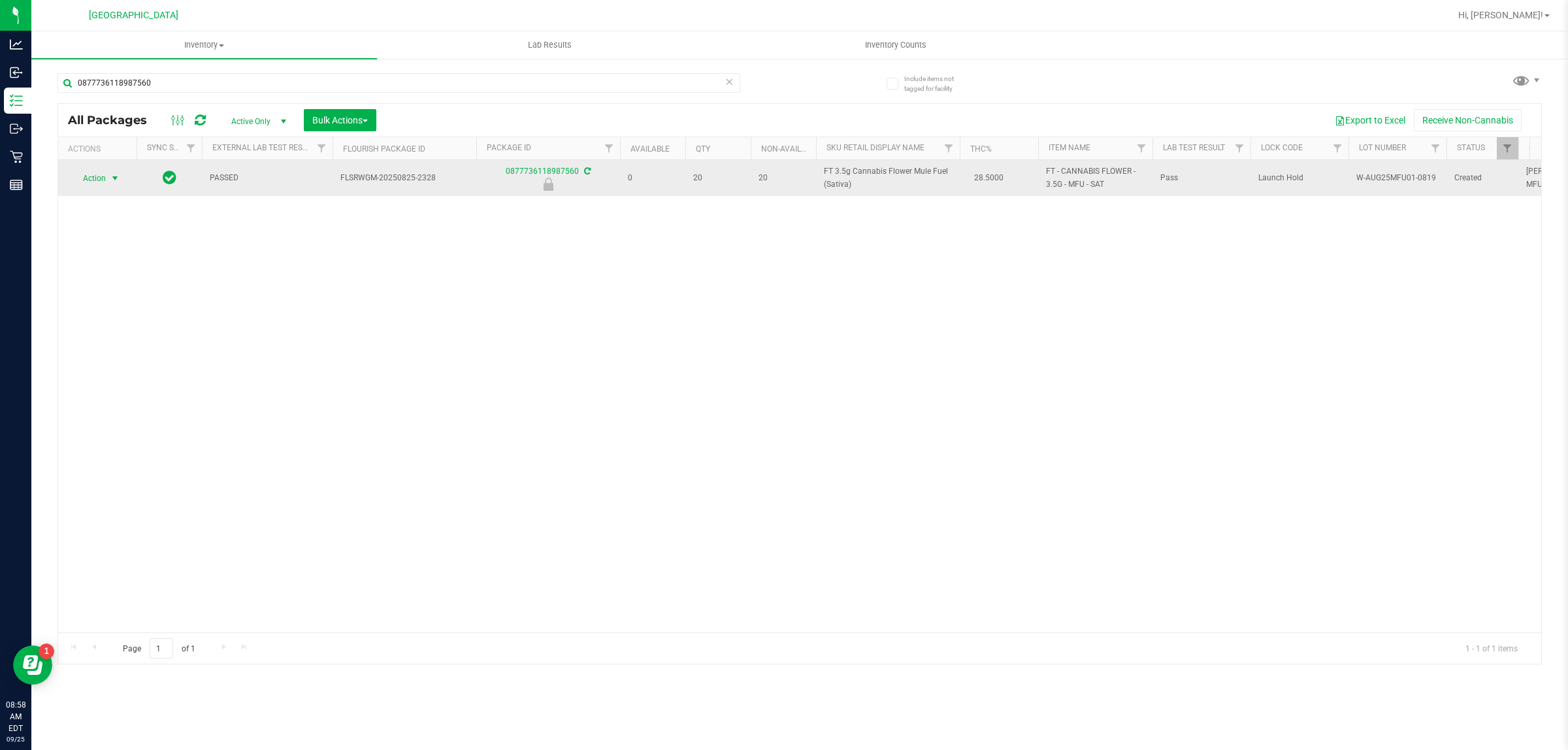
click at [103, 177] on span "Action" at bounding box center [89, 178] width 35 height 18
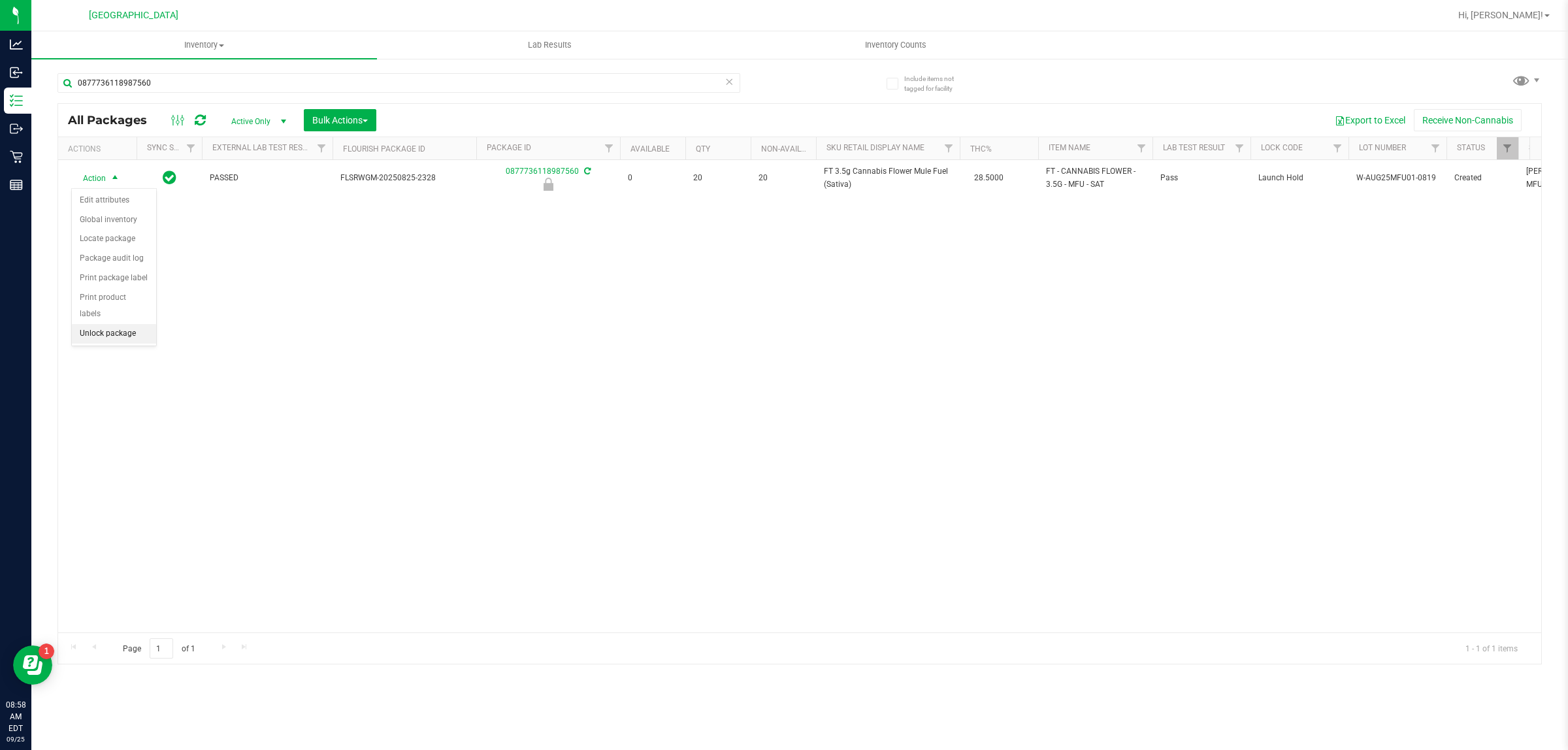
click at [119, 324] on li "Unlock package" at bounding box center [114, 333] width 84 height 19
click at [220, 95] on div "0877736118987560" at bounding box center [399, 87] width 683 height 30
click at [221, 93] on div "0877736118987560" at bounding box center [399, 87] width 683 height 30
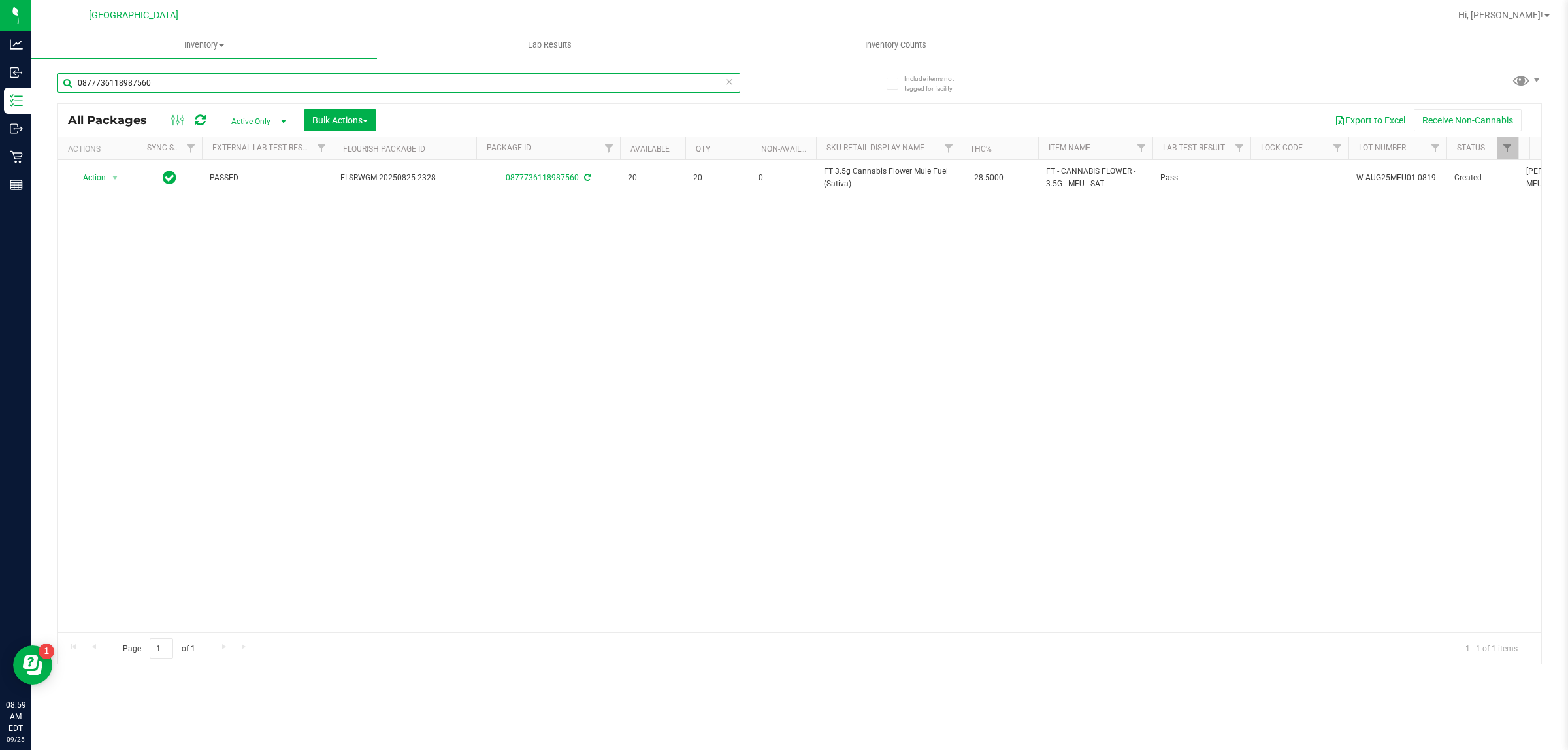
click at [224, 85] on input "0877736118987560" at bounding box center [399, 83] width 683 height 19
type input "7610920985162058"
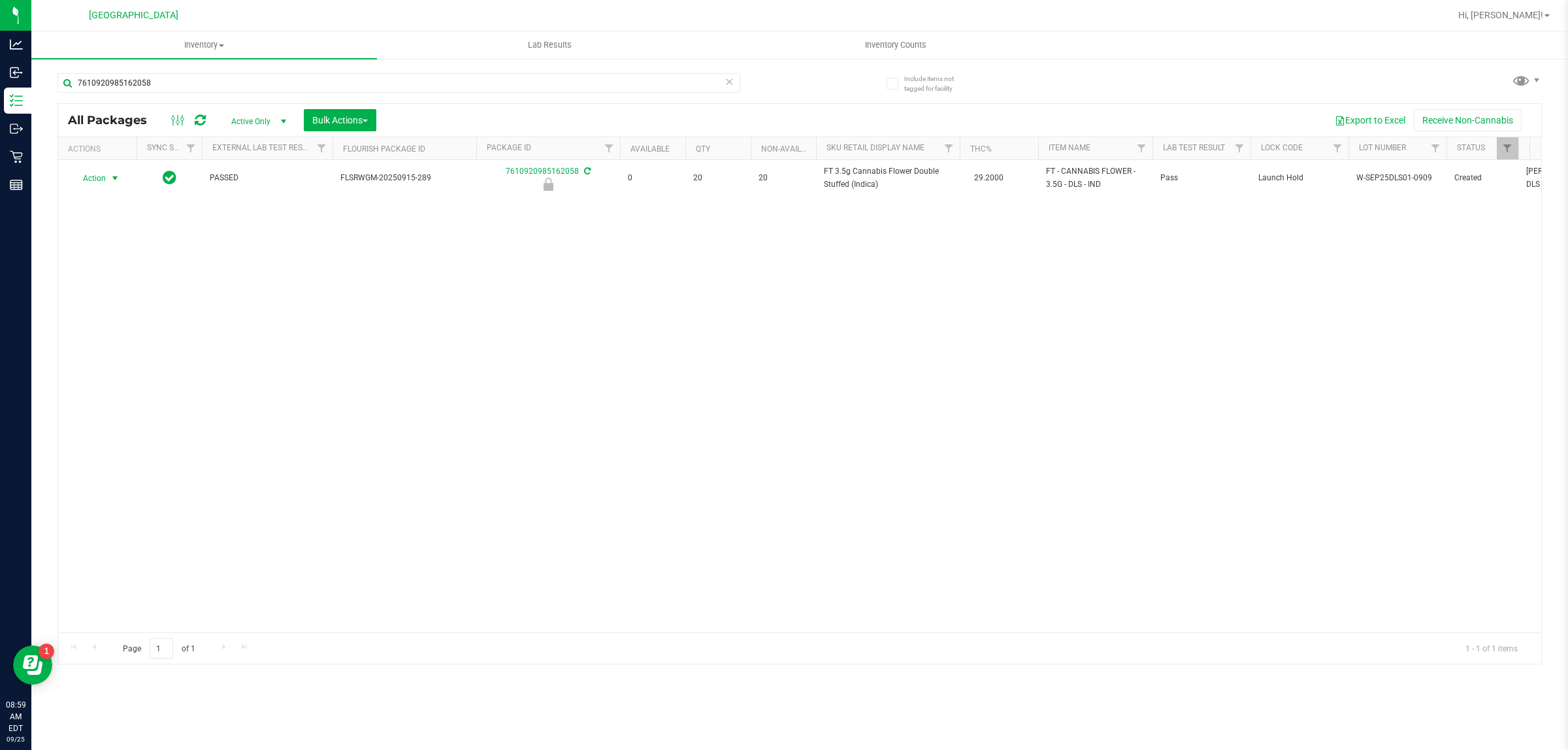
click at [106, 180] on span "Action" at bounding box center [89, 178] width 35 height 18
click at [131, 324] on li "Unlock package" at bounding box center [114, 333] width 84 height 19
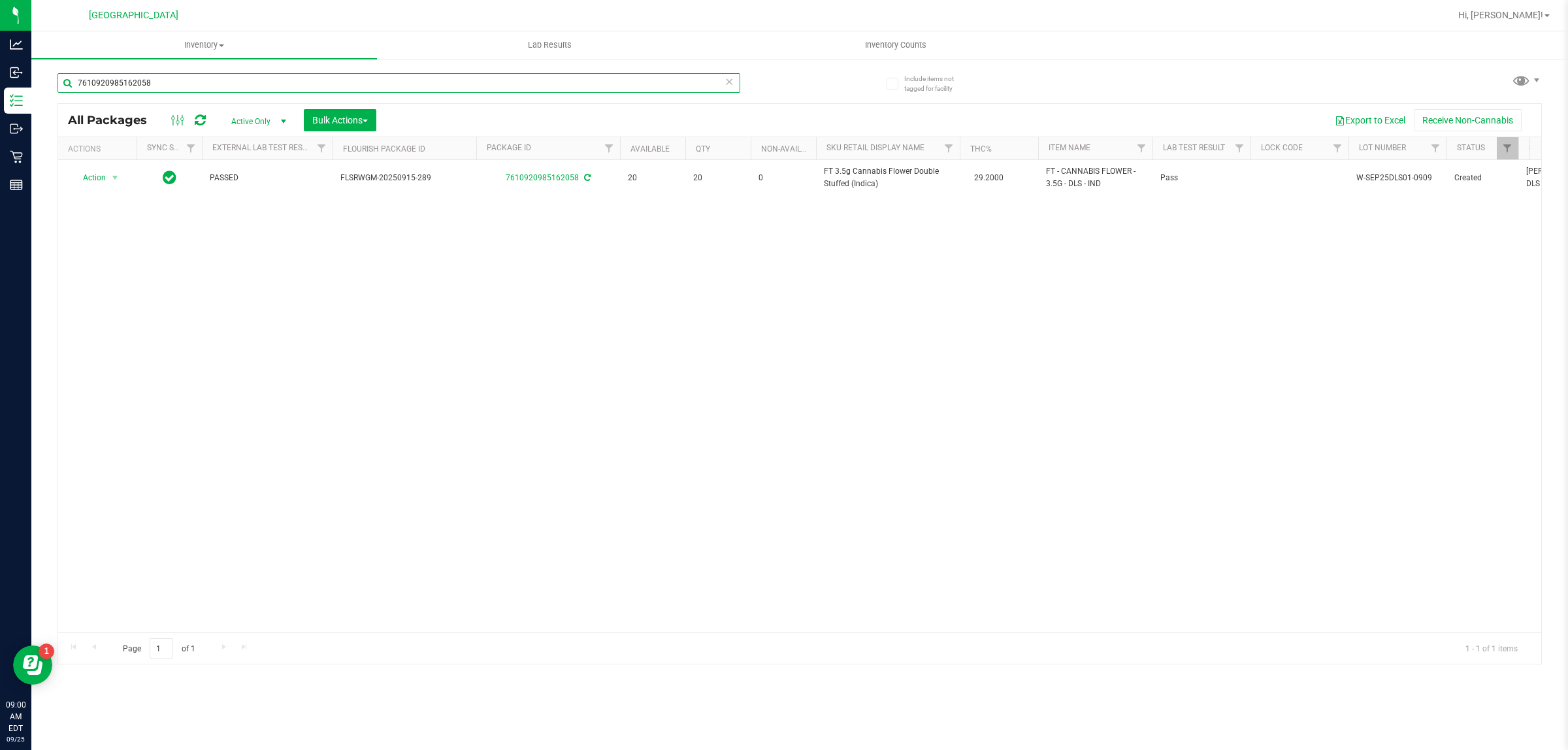
click at [192, 83] on input "7610920985162058" at bounding box center [399, 83] width 683 height 19
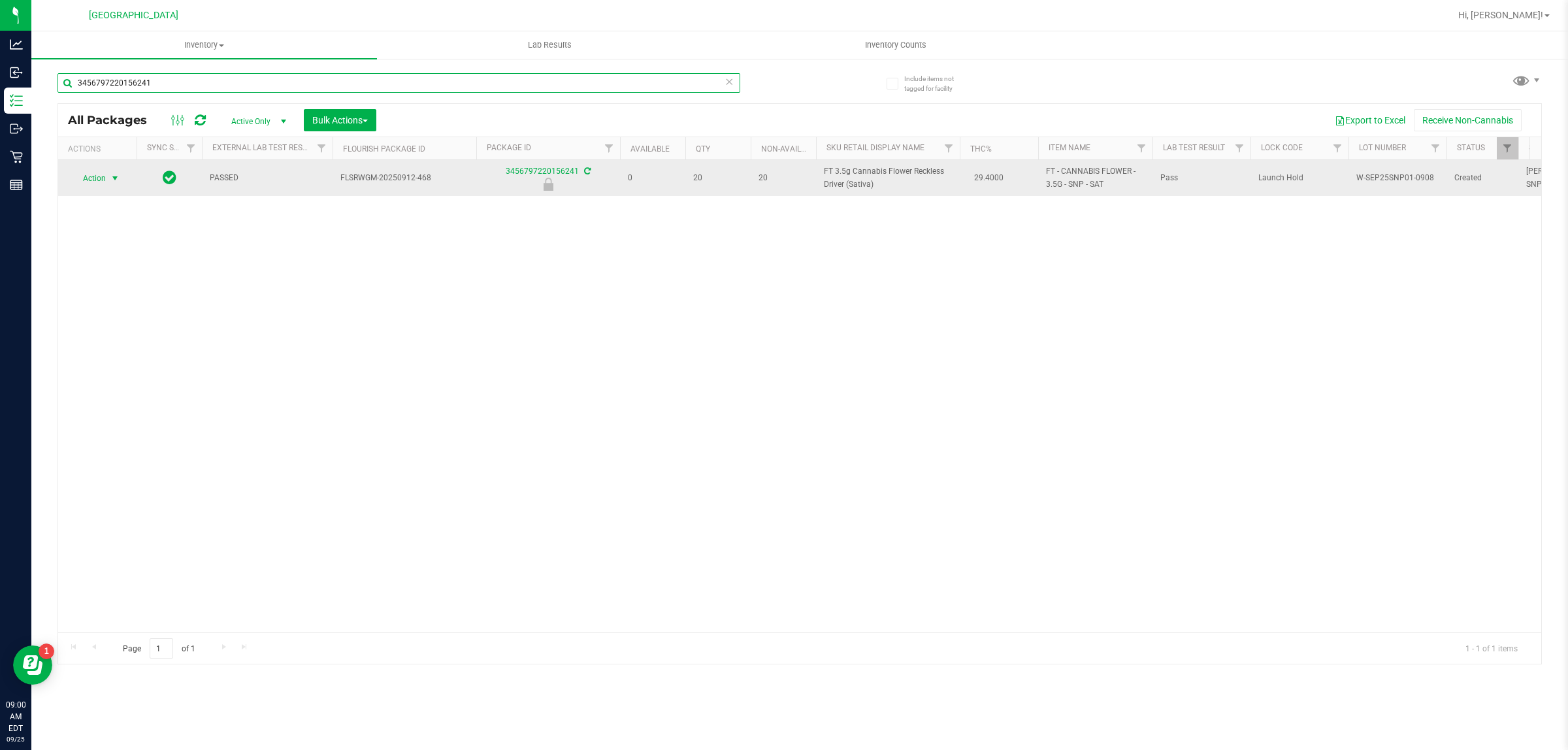
type input "3456797220156241"
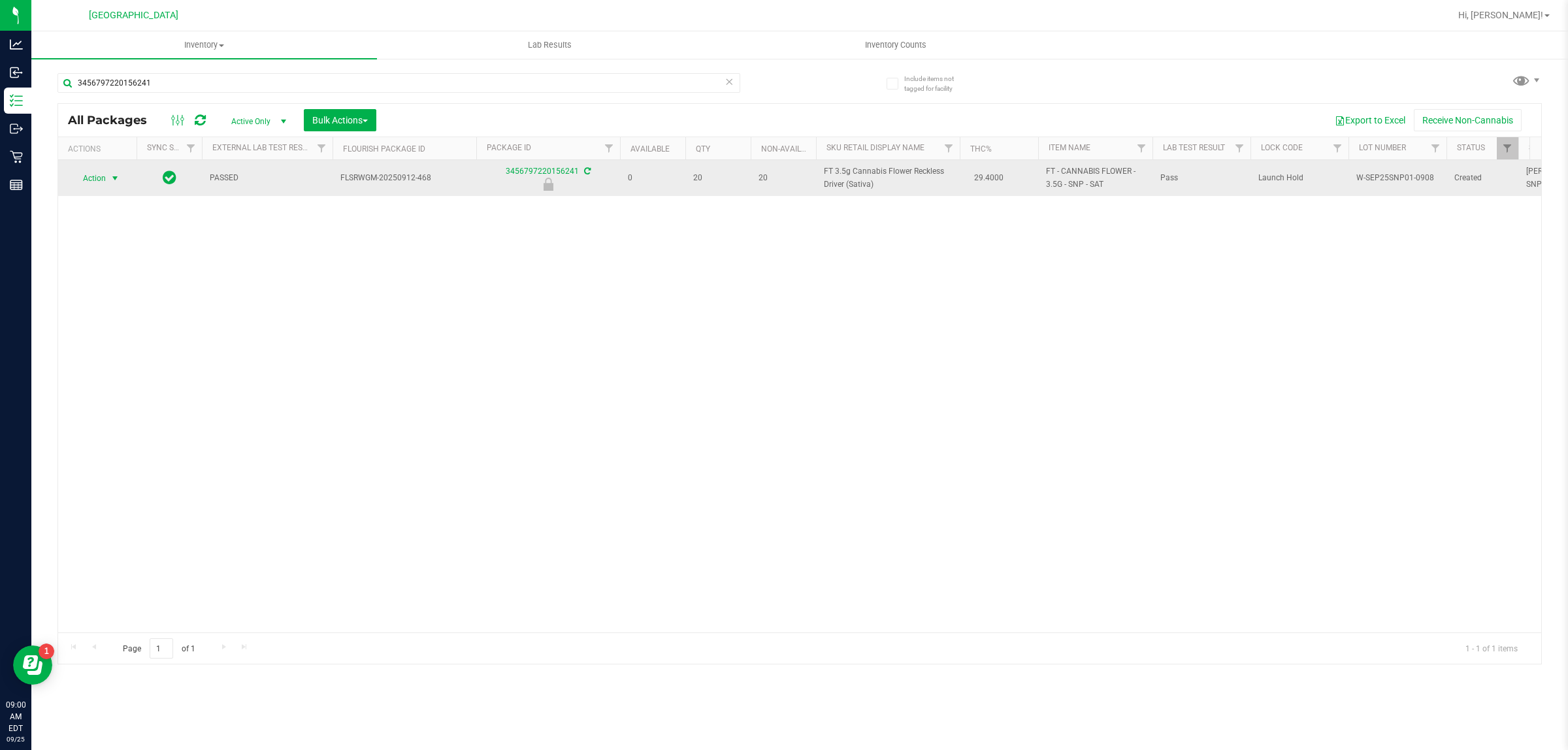
click at [115, 178] on span "select" at bounding box center [115, 178] width 10 height 10
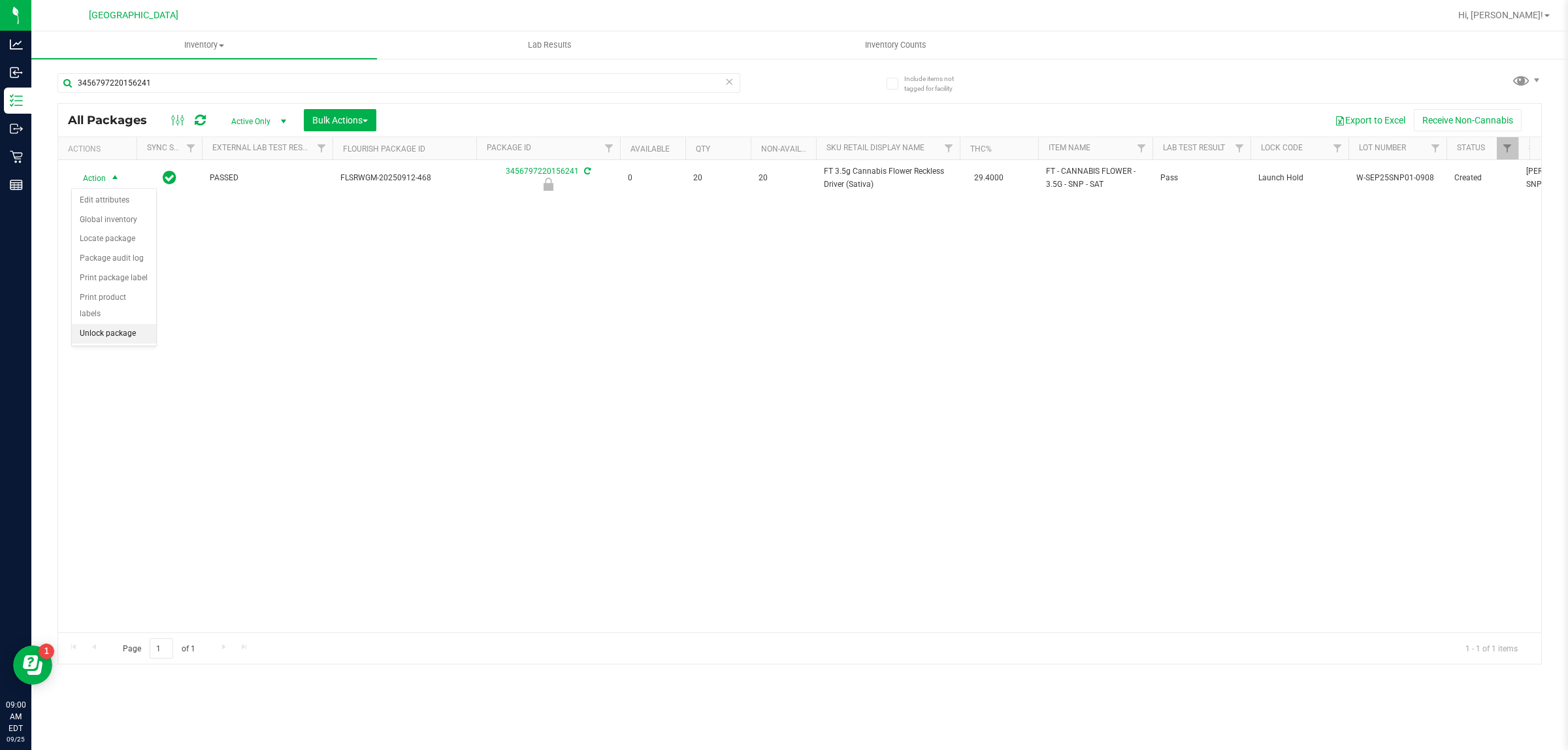
click at [121, 324] on li "Unlock package" at bounding box center [114, 333] width 84 height 19
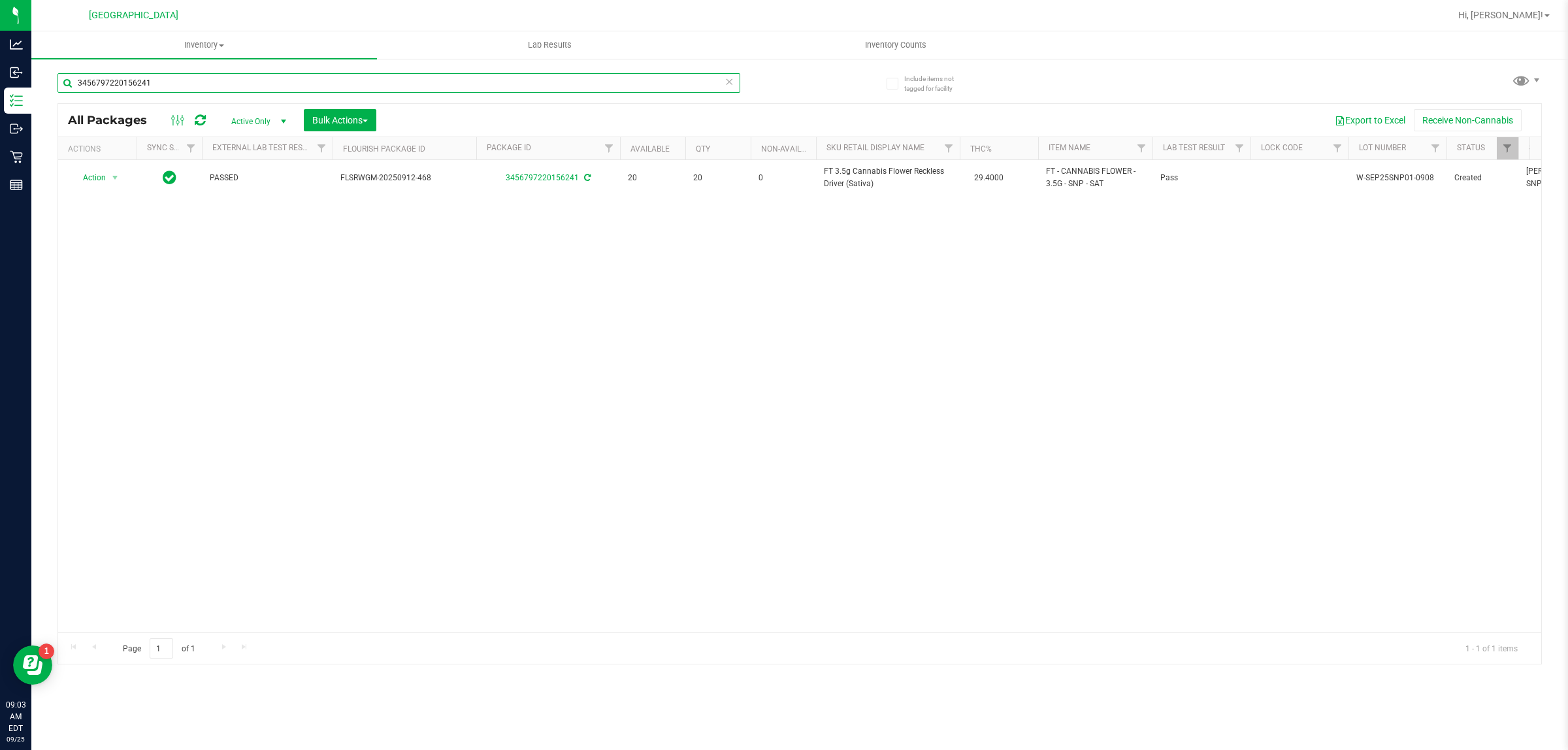
click at [371, 82] on input "3456797220156241" at bounding box center [399, 83] width 683 height 19
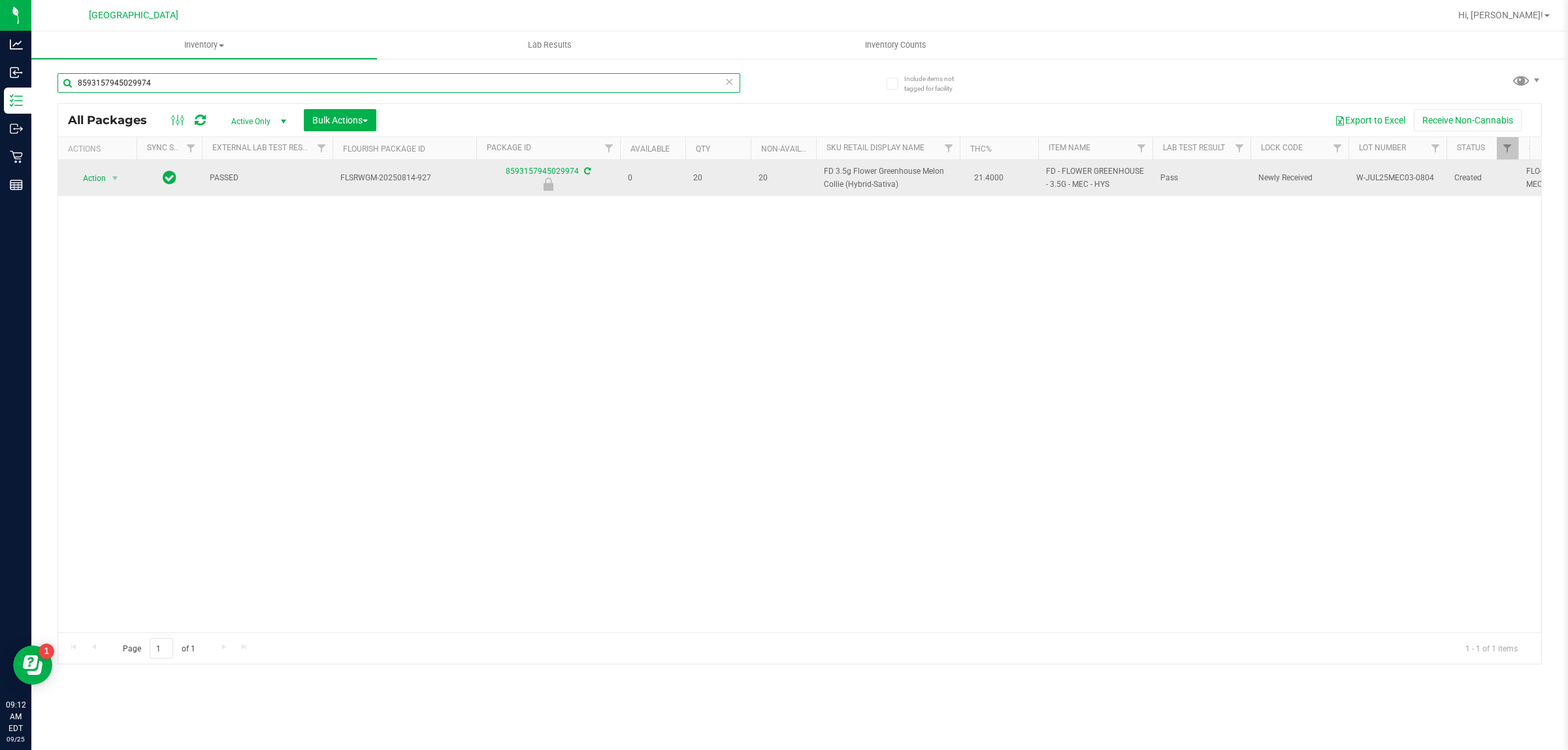
type input "8593157945029974"
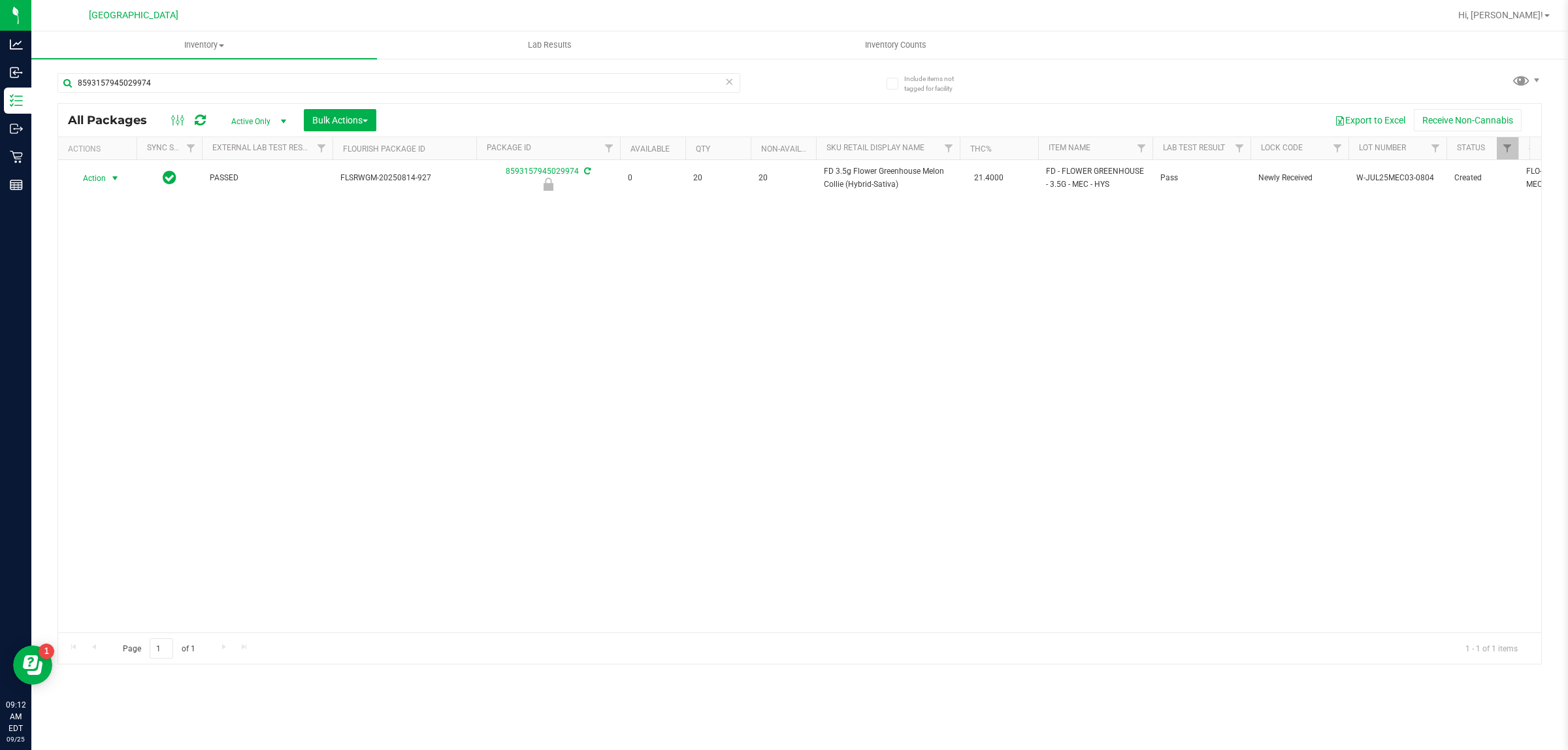
drag, startPoint x: 106, startPoint y: 182, endPoint x: 108, endPoint y: 247, distance: 65.0
click at [106, 181] on span "Action" at bounding box center [89, 178] width 35 height 18
click at [110, 324] on li "Unlock package" at bounding box center [114, 333] width 84 height 19
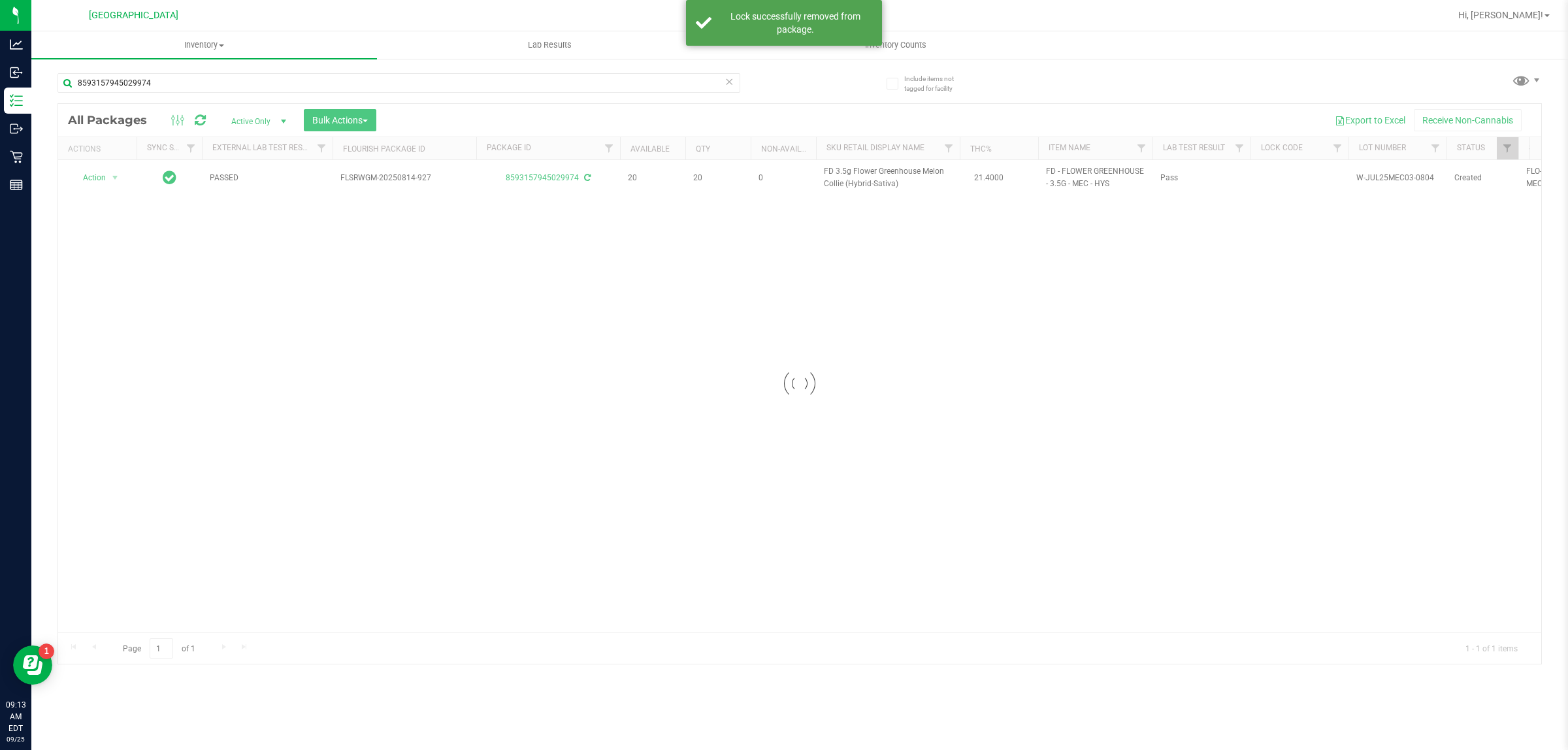
click at [835, 179] on div at bounding box center [800, 384] width 1484 height 560
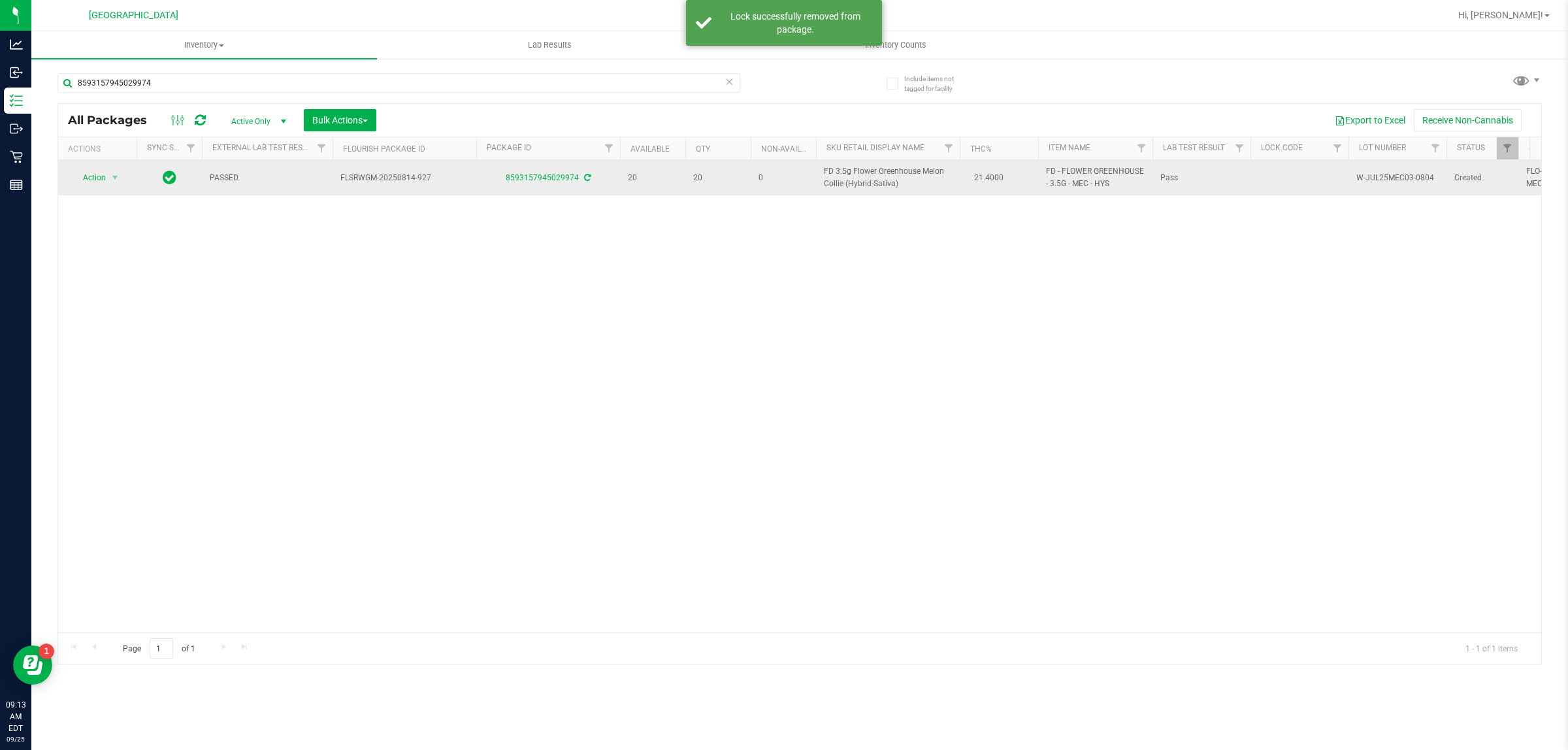
click at [838, 177] on span "FD 3.5g Flower Greenhouse Melon Collie (Hybrid-Sativa)" at bounding box center [888, 177] width 128 height 25
copy td "FD 3.5g Flower Greenhouse Melon Collie (Hybrid-Sativa)"
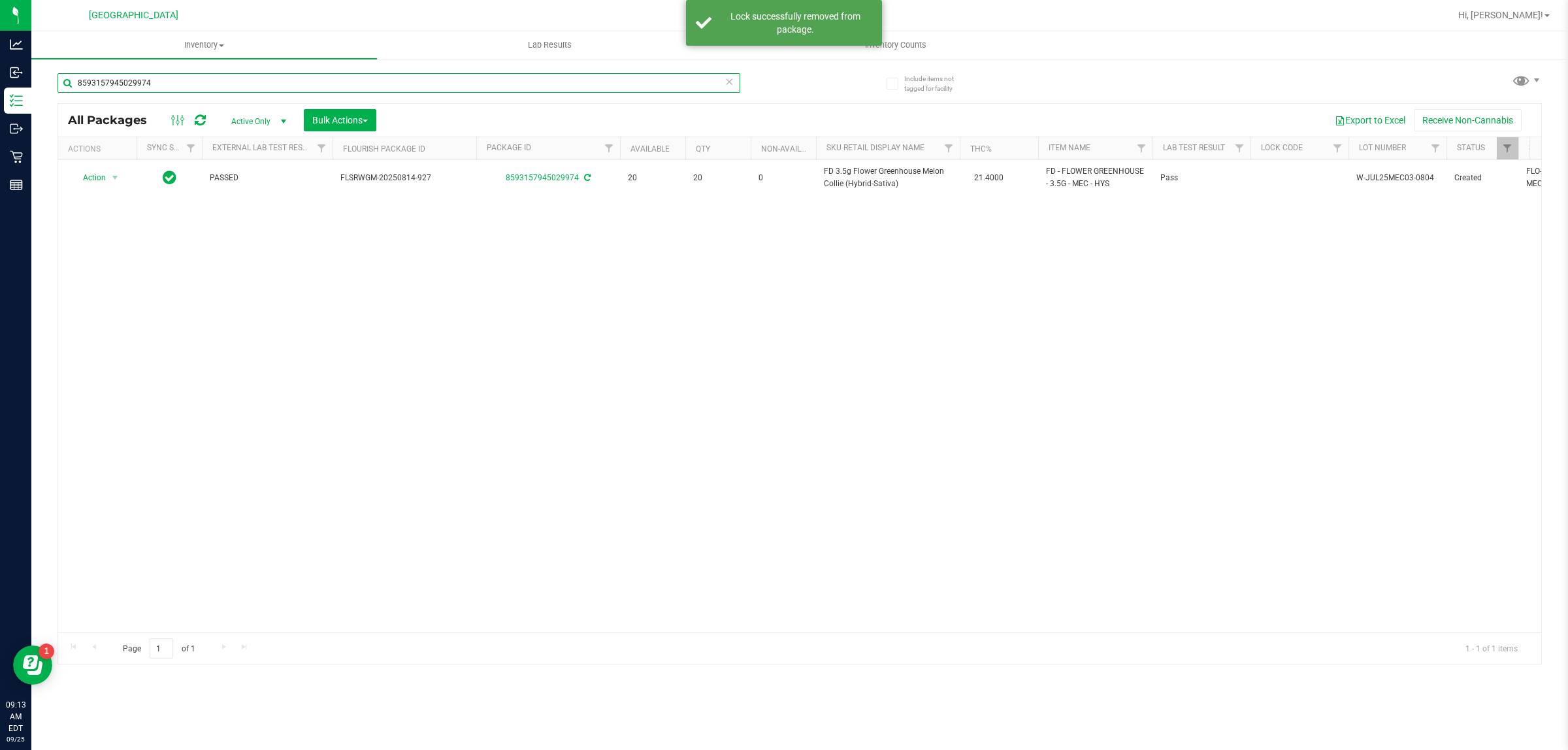
click at [515, 86] on input "8593157945029974" at bounding box center [399, 83] width 683 height 19
paste input "FD 3.5g Flower Greenhouse Melon Collie (Hybrid-Sativa)"
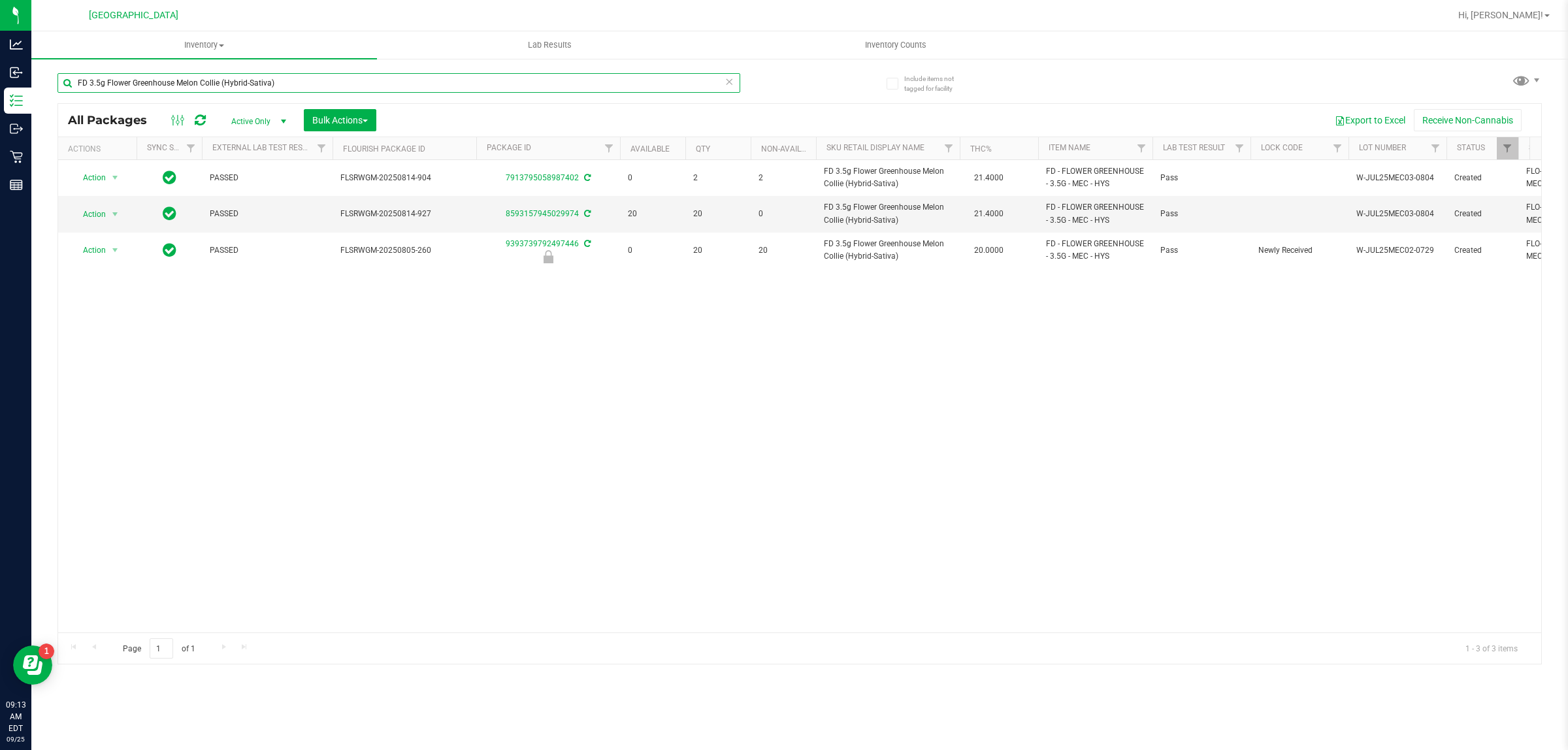
click at [486, 85] on input "FD 3.5g Flower Greenhouse Melon Collie (Hybrid-Sativa)" at bounding box center [399, 83] width 683 height 19
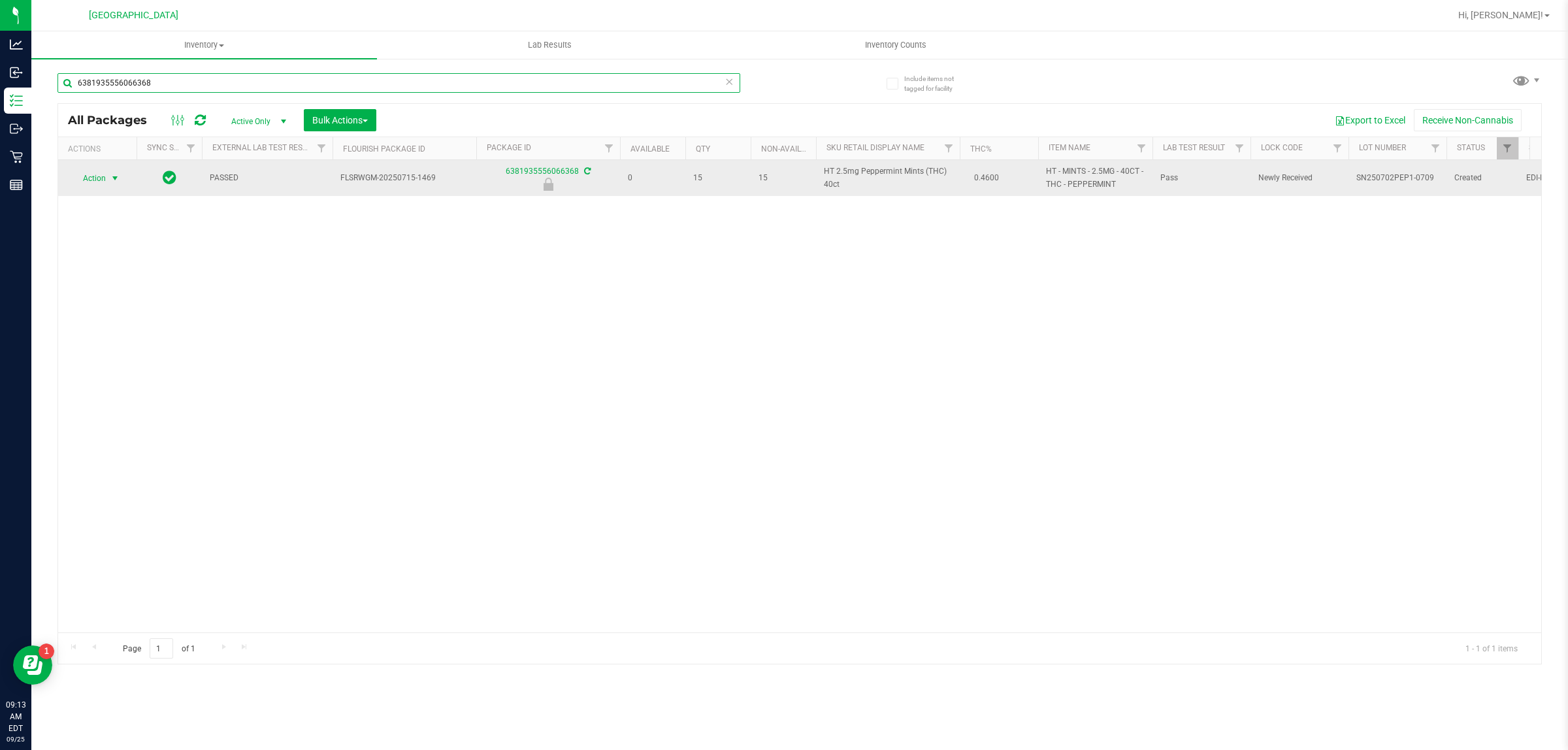
type input "6381935556066368"
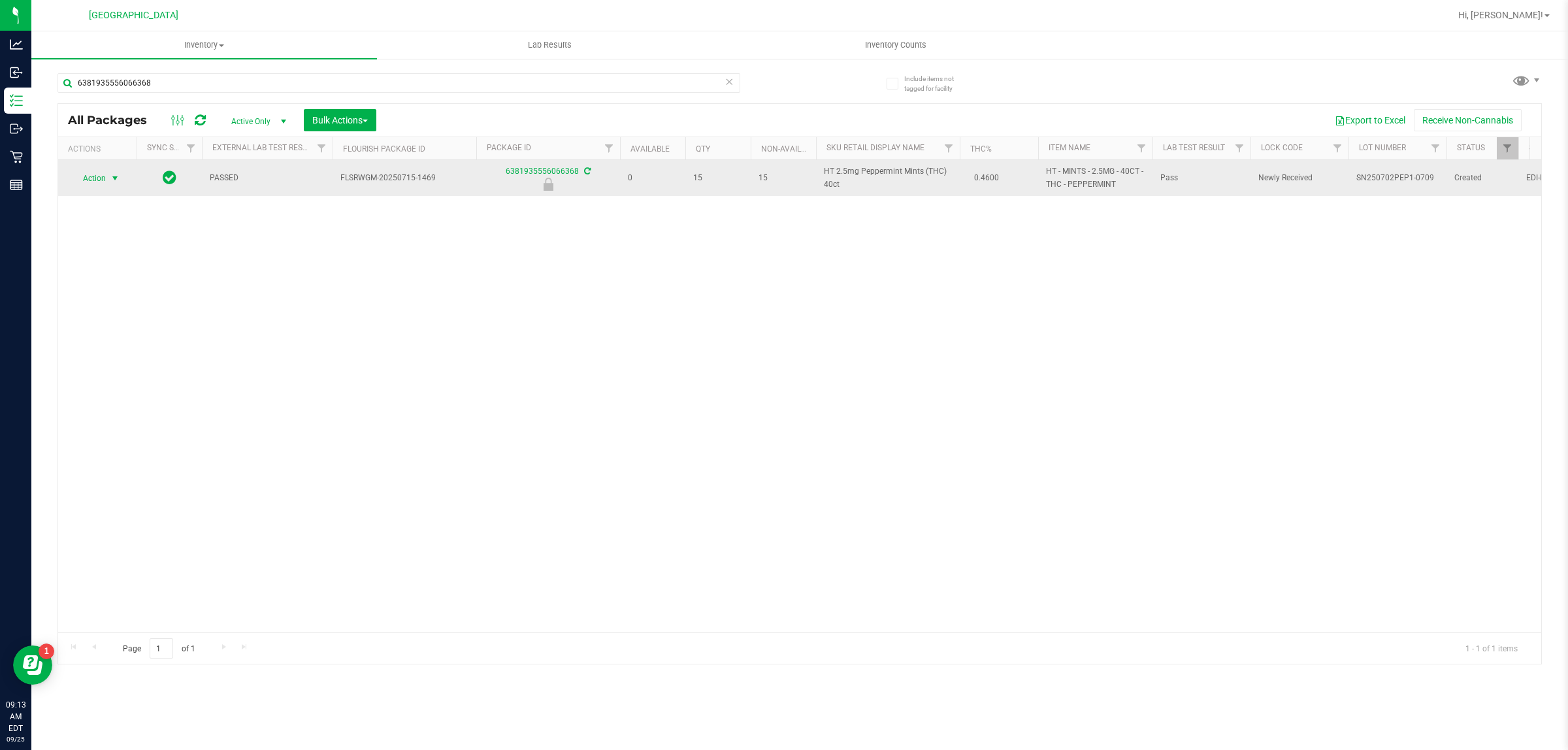
click at [99, 181] on span "Action" at bounding box center [89, 178] width 35 height 18
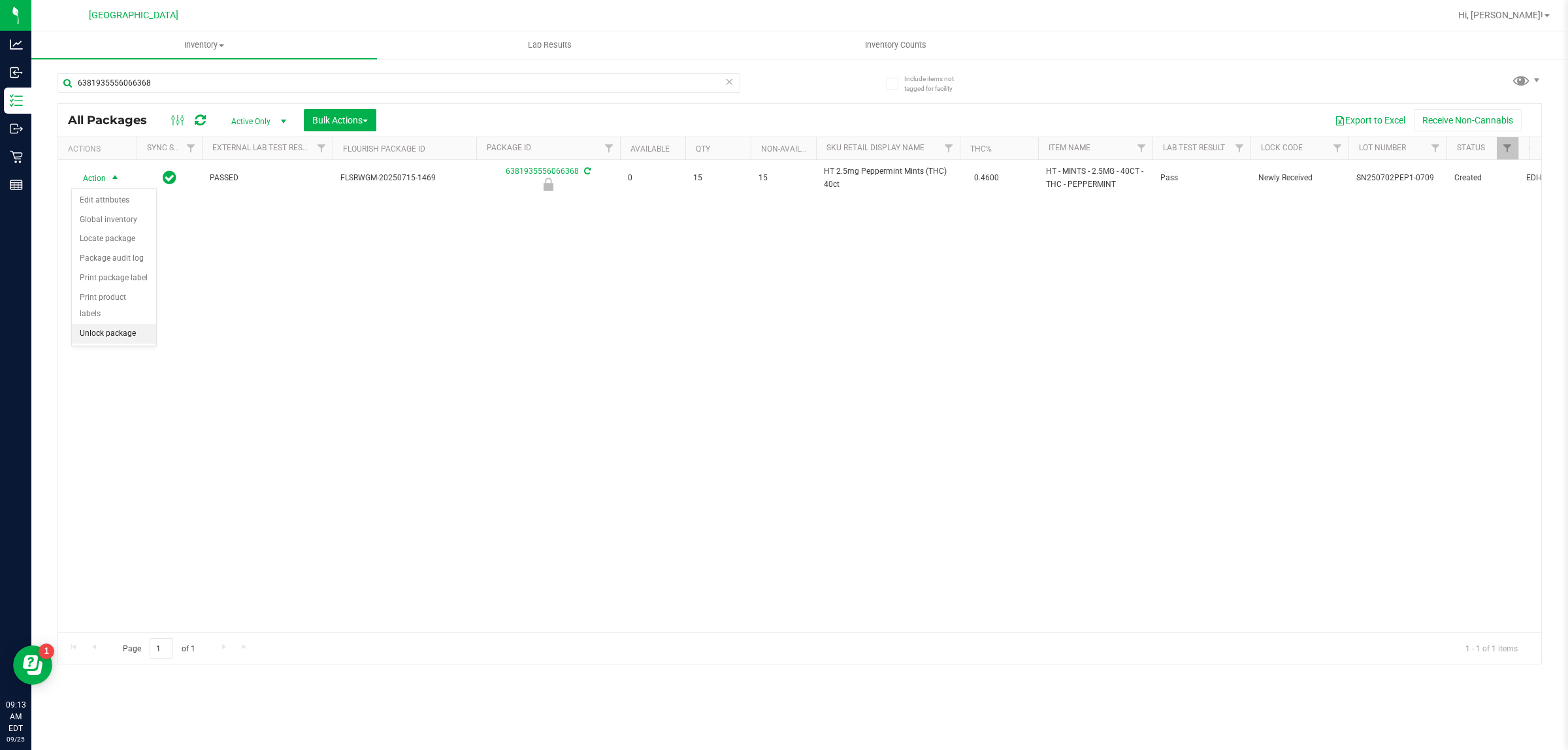
click at [111, 324] on li "Unlock package" at bounding box center [114, 333] width 84 height 19
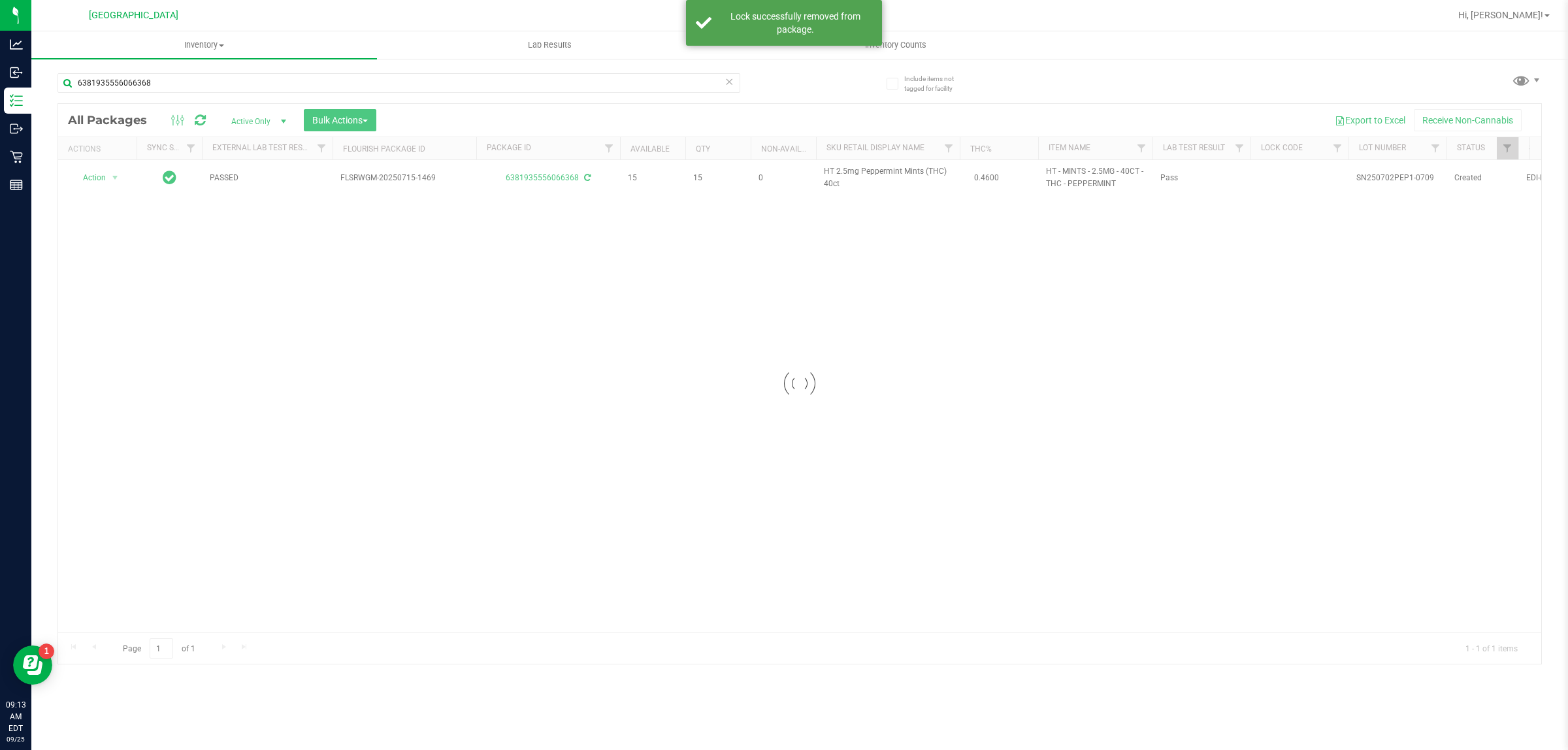
click at [897, 179] on div at bounding box center [800, 384] width 1484 height 560
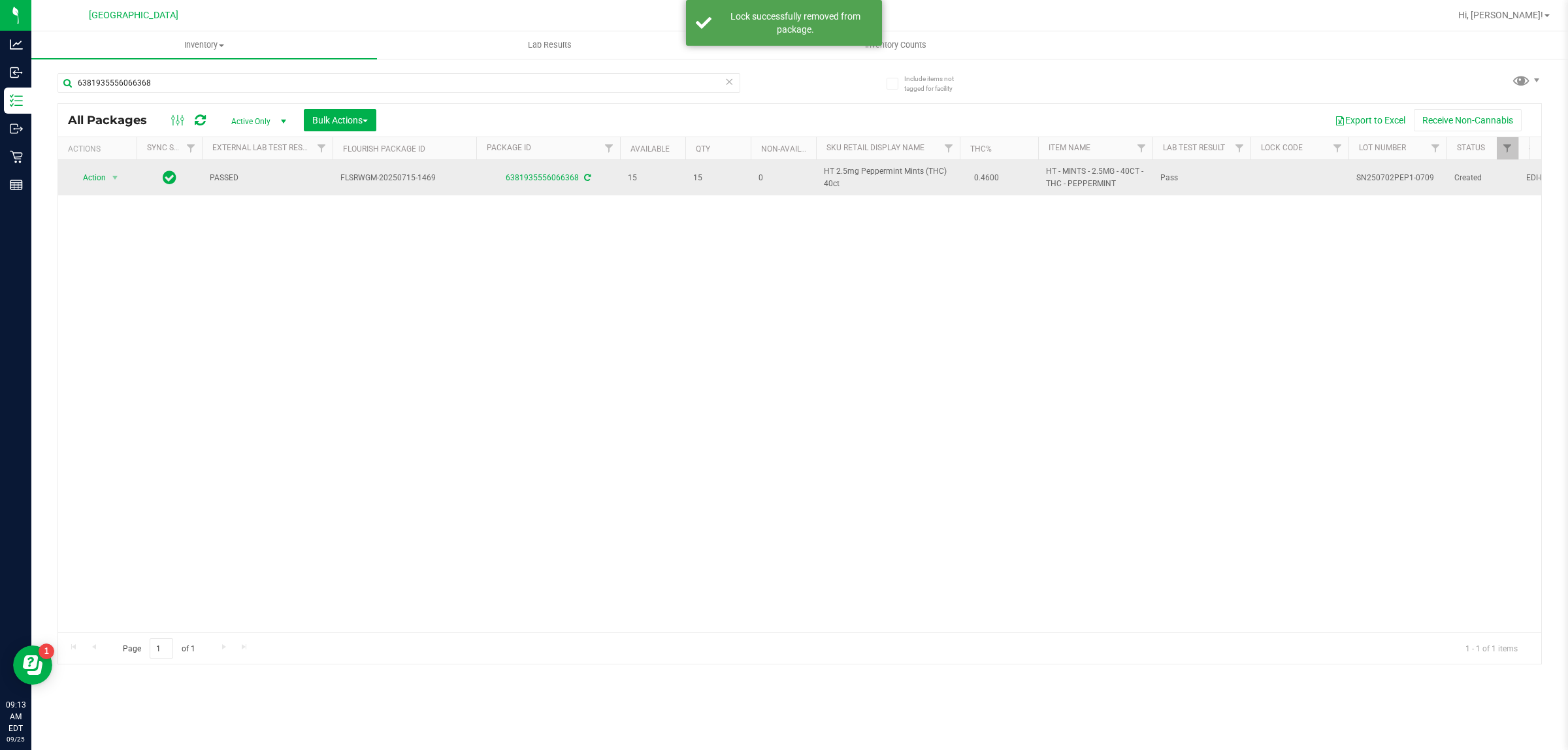
click at [896, 171] on span "HT 2.5mg Peppermint Mints (THC) 40ct" at bounding box center [888, 177] width 128 height 25
copy td "HT 2.5mg Peppermint Mints (THC) 40ct"
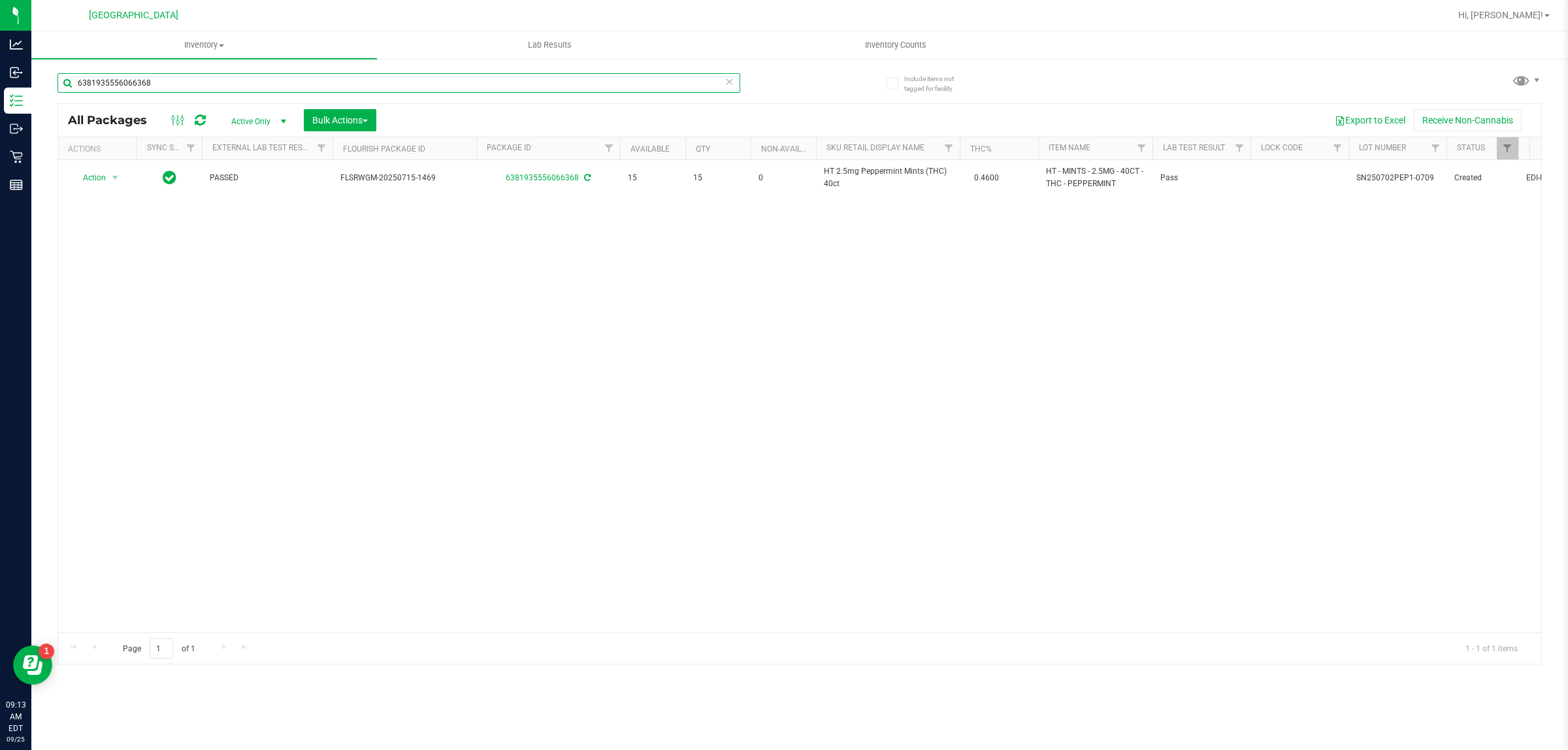
click at [625, 87] on input "6381935556066368" at bounding box center [399, 83] width 683 height 19
paste input "HT 2.5mg Peppermint Mints (THC) 40ct"
type input "HT 2.5mg Peppermint Mints (THC) 40ct"
